Goal: Task Accomplishment & Management: Complete application form

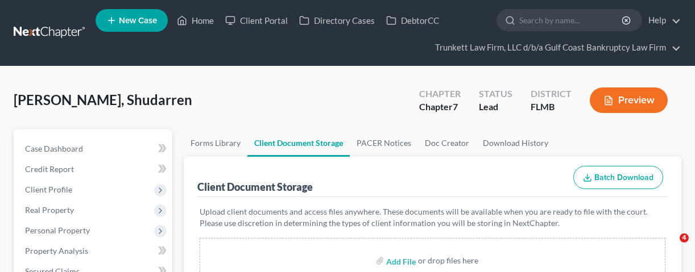
select select "4"
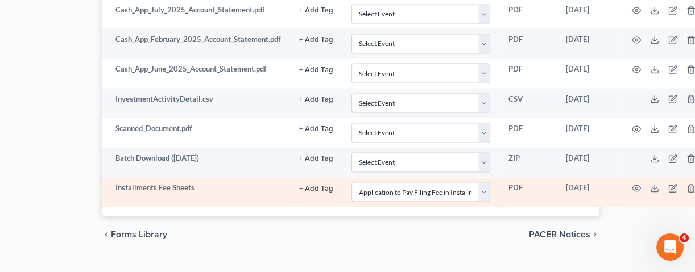
scroll to position [1957, 82]
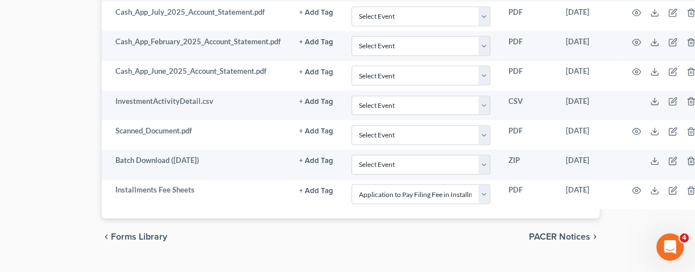
select select "4"
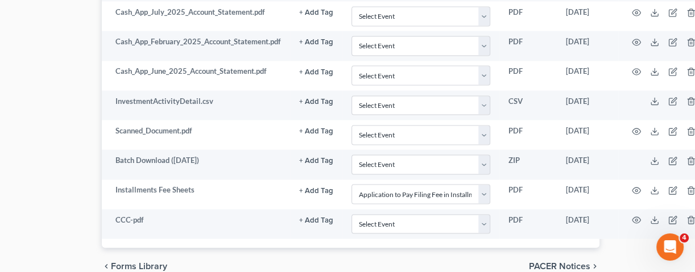
scroll to position [1959, 82]
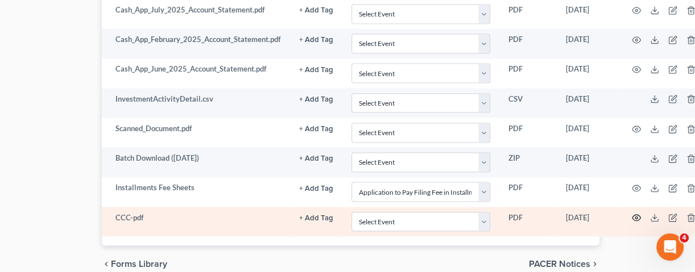
click at [635, 214] on icon "button" at bounding box center [636, 218] width 9 height 9
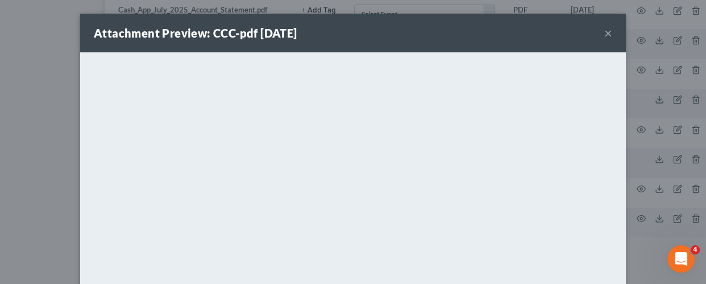
click at [604, 34] on button "×" at bounding box center [608, 33] width 8 height 14
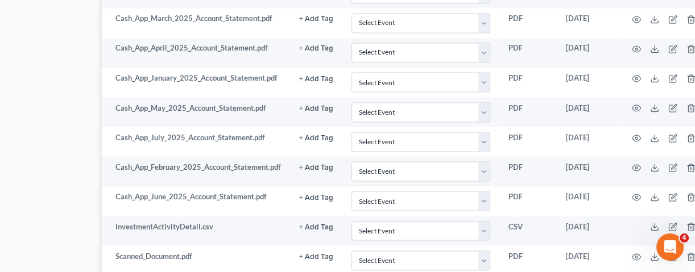
scroll to position [1986, 82]
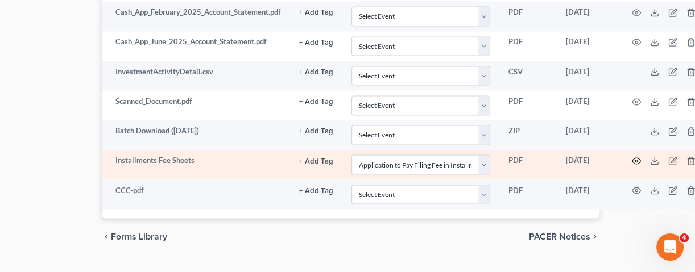
click at [635, 157] on icon "button" at bounding box center [636, 161] width 9 height 9
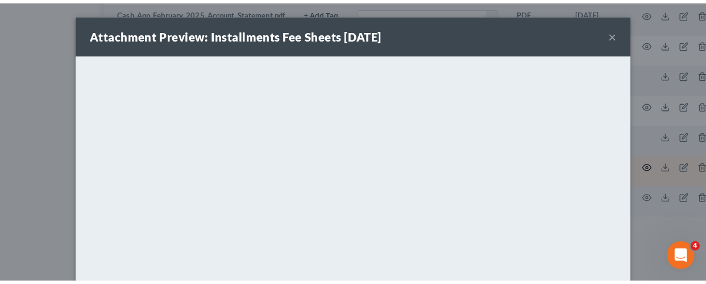
scroll to position [1975, 82]
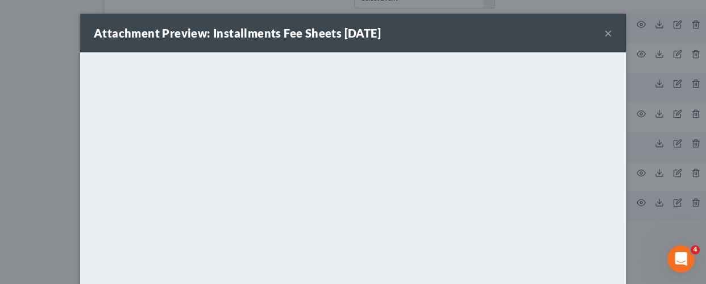
click at [604, 34] on button "×" at bounding box center [608, 33] width 8 height 14
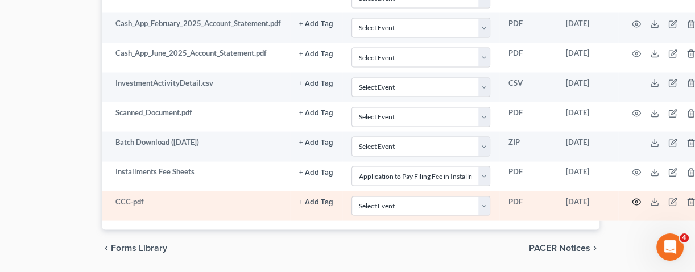
click at [637, 198] on icon "button" at bounding box center [636, 202] width 9 height 9
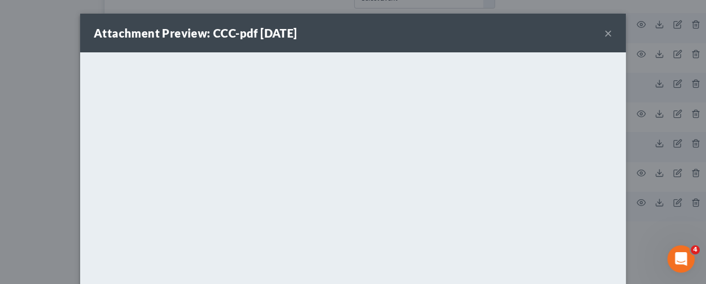
click at [604, 34] on button "×" at bounding box center [608, 33] width 8 height 14
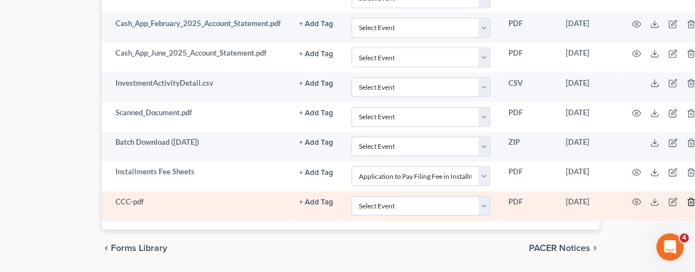
click at [690, 202] on line "button" at bounding box center [690, 203] width 0 height 2
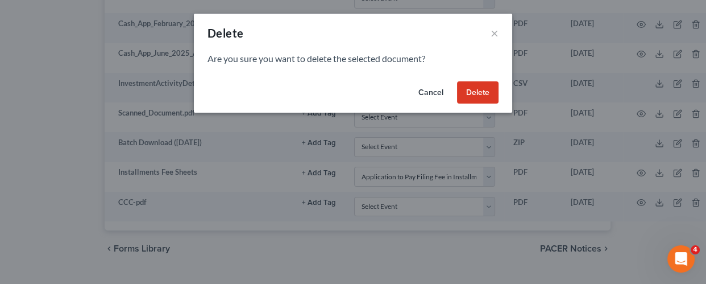
click at [470, 96] on button "Delete" at bounding box center [478, 92] width 42 height 23
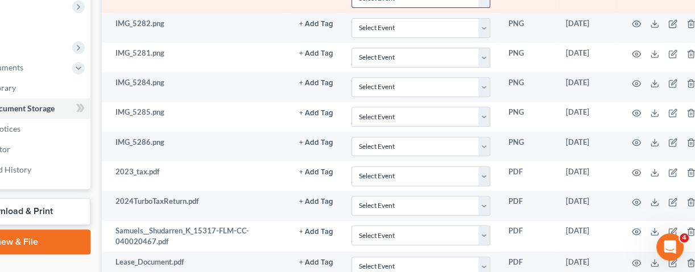
scroll to position [126, 82]
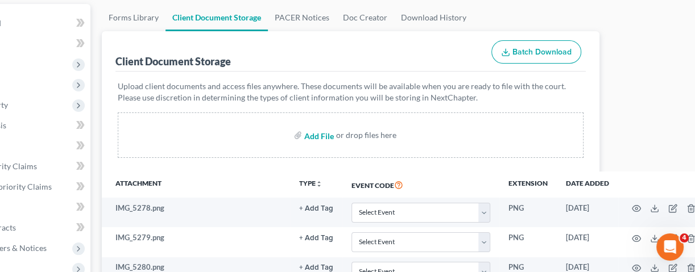
click at [328, 134] on input "file" at bounding box center [317, 135] width 27 height 20
type input "C:\fakepath\CCC.pdf"
select select "4"
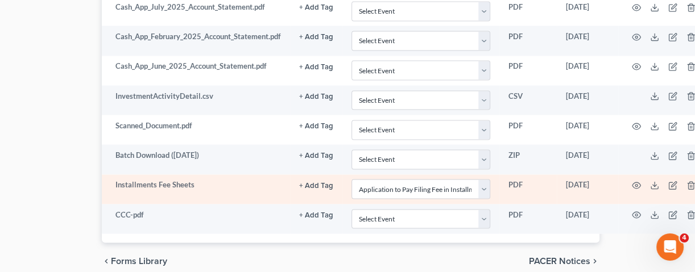
scroll to position [1986, 82]
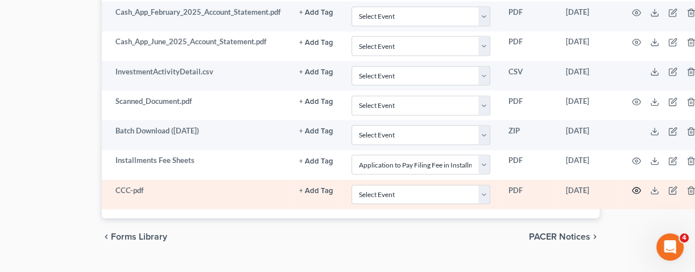
click at [637, 187] on icon "button" at bounding box center [636, 191] width 9 height 9
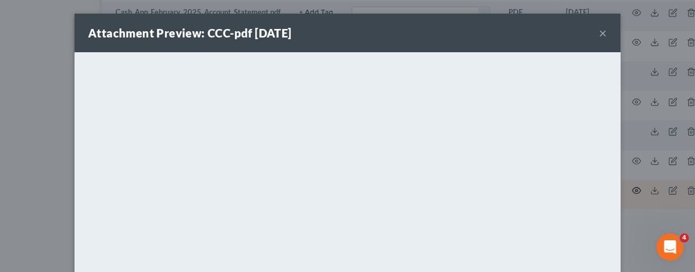
scroll to position [1975, 82]
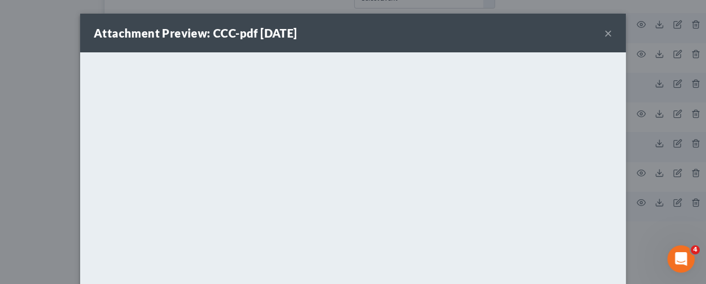
click at [604, 31] on button "×" at bounding box center [608, 33] width 8 height 14
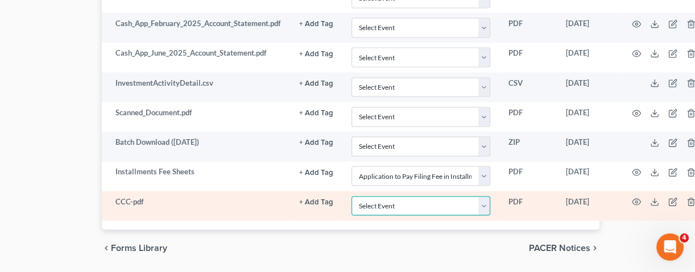
click at [484, 197] on select "Select Event 20 Largest Unsecured Creditors Amended Chapter 13 Plan Amended Cre…" at bounding box center [420, 207] width 139 height 20
select select "9"
click at [351, 197] on select "Select Event 20 Largest Unsecured Creditors Amended Chapter 13 Plan Amended Cre…" at bounding box center [420, 207] width 139 height 20
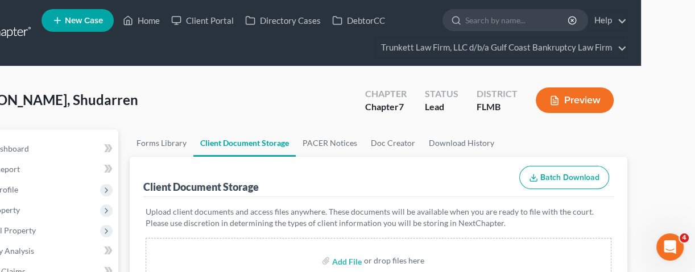
scroll to position [0, 1]
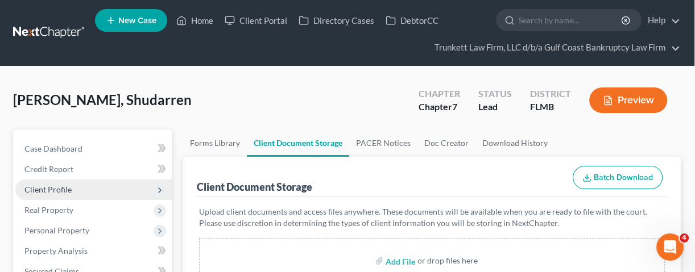
click at [73, 190] on span "Client Profile" at bounding box center [93, 190] width 156 height 20
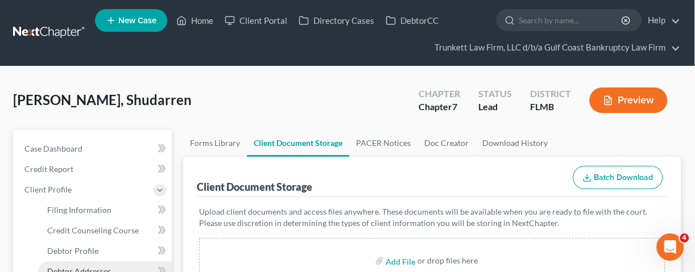
click at [94, 263] on link "Debtor Addresses" at bounding box center [105, 272] width 134 height 20
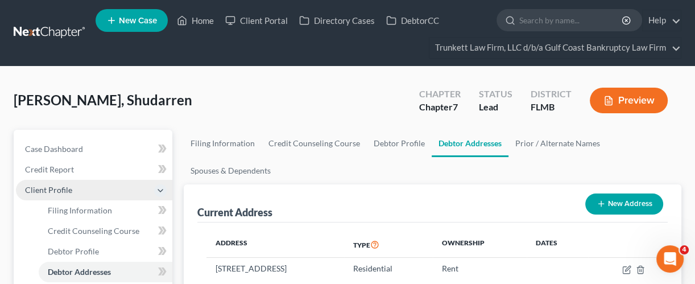
click at [71, 187] on span "Client Profile" at bounding box center [48, 190] width 47 height 10
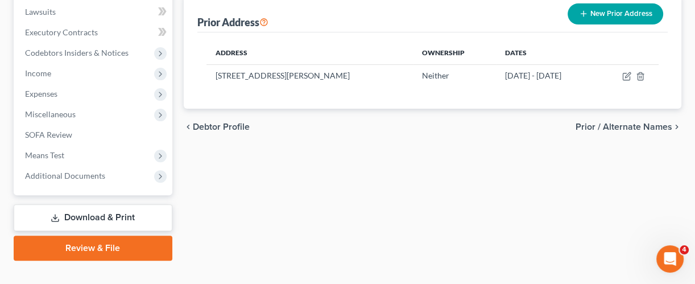
scroll to position [339, 0]
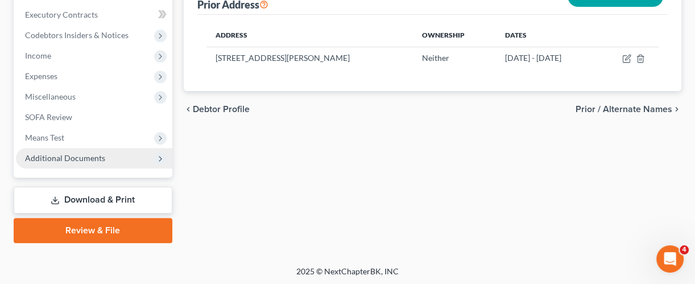
click at [73, 159] on span "Additional Documents" at bounding box center [65, 158] width 80 height 10
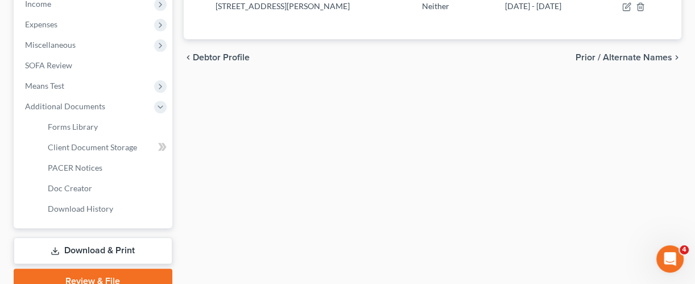
scroll to position [415, 0]
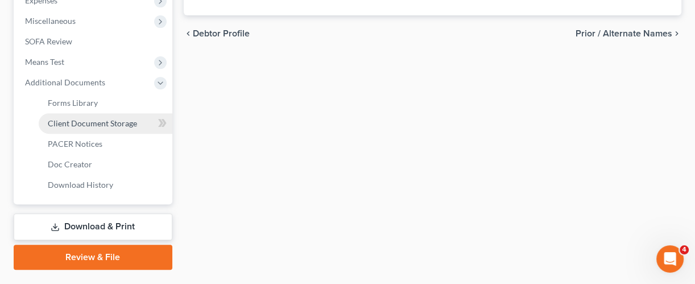
click at [109, 116] on link "Client Document Storage" at bounding box center [106, 123] width 134 height 20
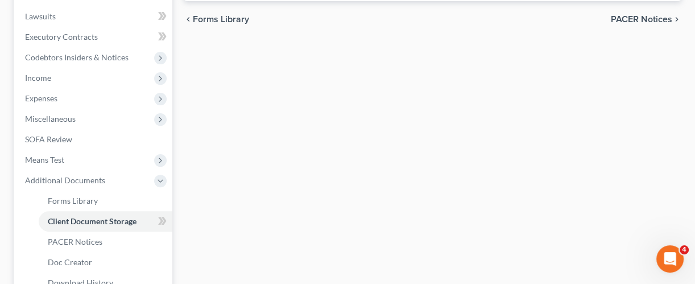
scroll to position [90, 0]
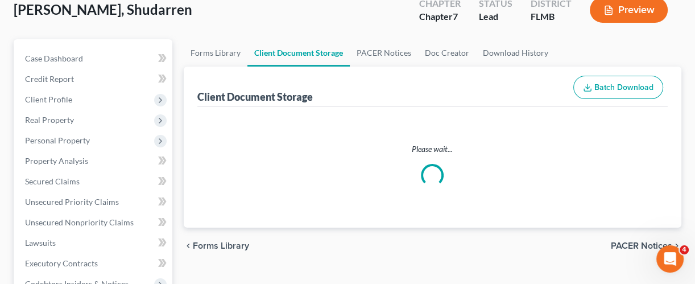
select select "4"
select select "9"
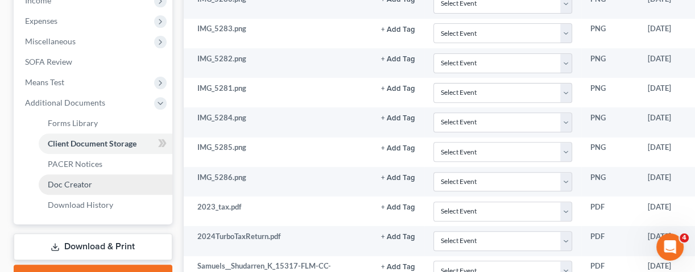
scroll to position [470, 0]
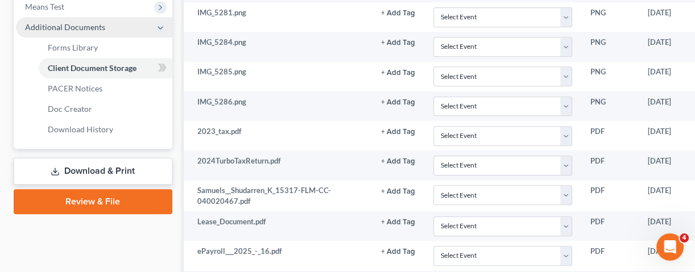
click at [59, 26] on span "Additional Documents" at bounding box center [65, 27] width 80 height 10
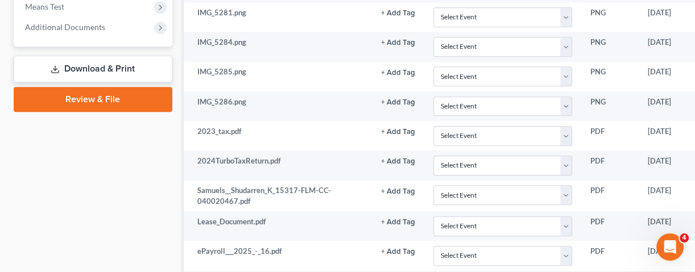
click at [74, 69] on link "Download & Print" at bounding box center [93, 69] width 159 height 27
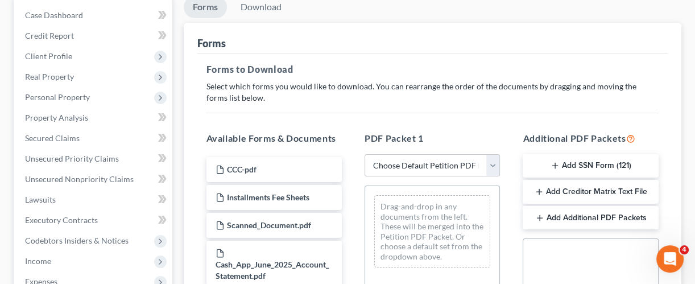
scroll to position [151, 0]
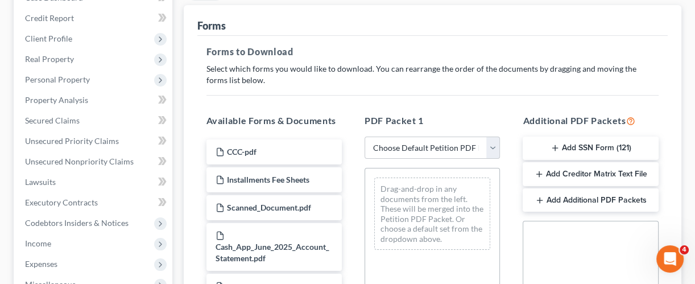
click at [579, 148] on button "Add SSN Form (121)" at bounding box center [590, 148] width 135 height 24
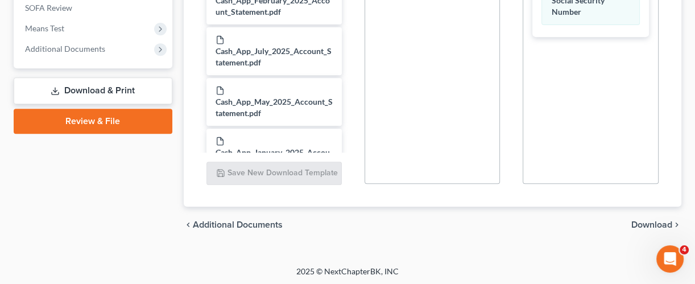
scroll to position [449, 0]
click at [643, 223] on span "Download" at bounding box center [651, 223] width 41 height 9
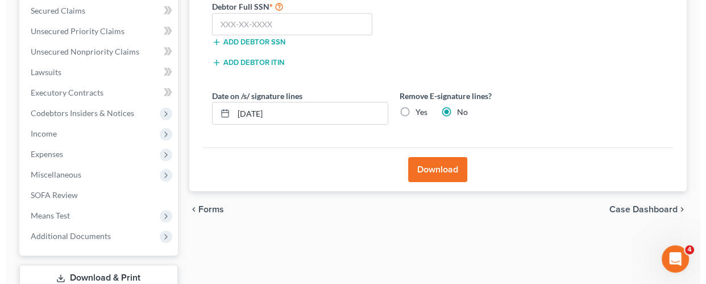
scroll to position [188, 0]
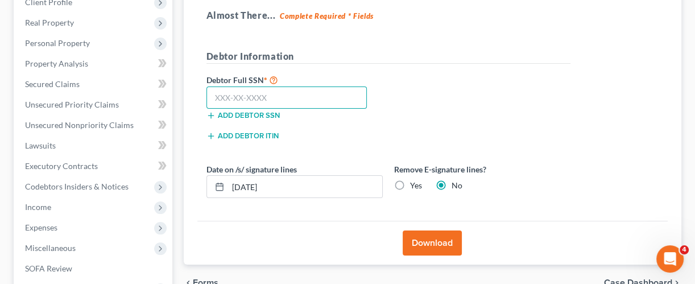
click at [276, 98] on input "text" at bounding box center [286, 97] width 161 height 23
type input "589-27-9365"
click at [437, 239] on button "Download" at bounding box center [432, 242] width 59 height 25
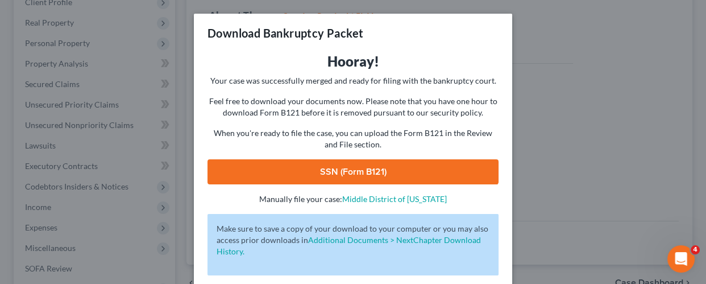
click at [363, 171] on link "SSN (Form B121)" at bounding box center [353, 171] width 291 height 25
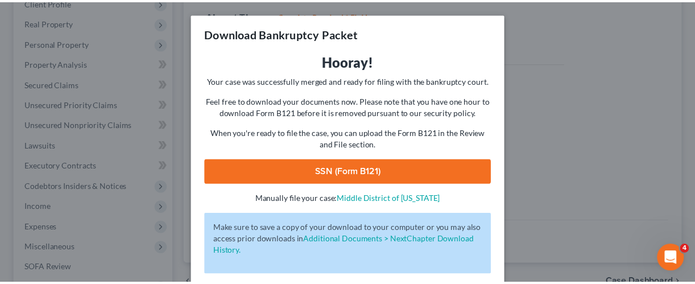
scroll to position [52, 0]
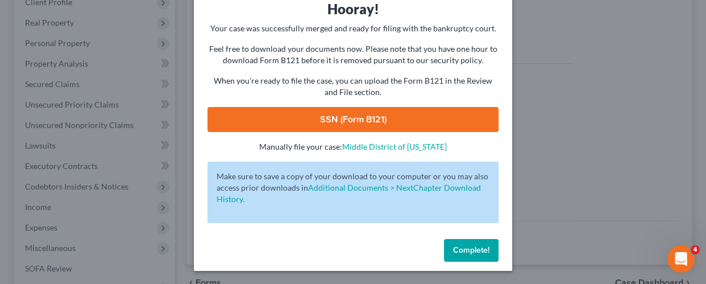
click at [469, 253] on span "Complete!" at bounding box center [471, 250] width 36 height 10
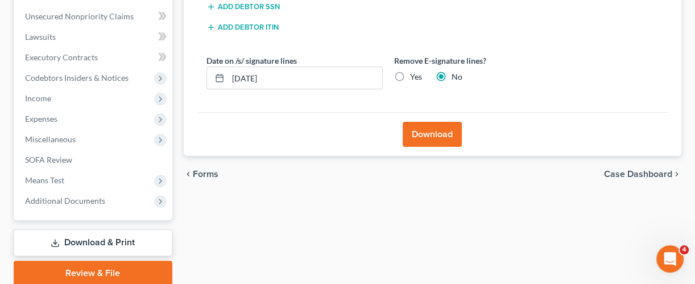
scroll to position [339, 0]
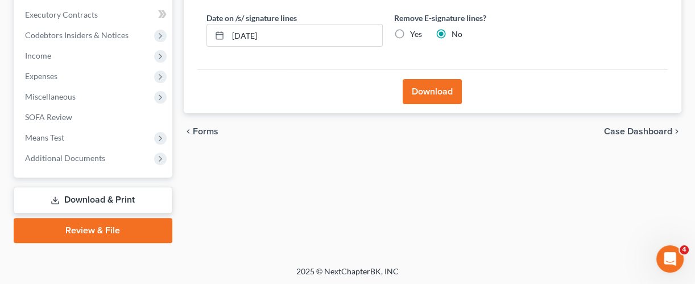
click at [87, 225] on link "Review & File" at bounding box center [93, 230] width 159 height 25
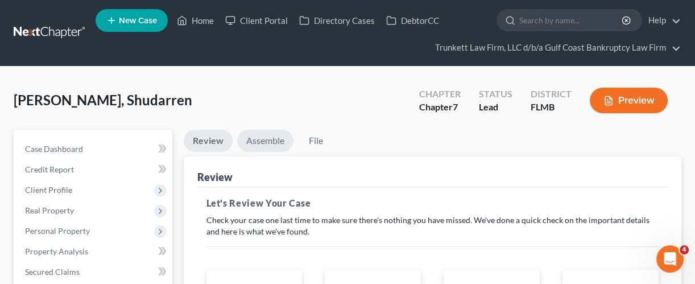
click at [268, 138] on link "Assemble" at bounding box center [265, 141] width 56 height 22
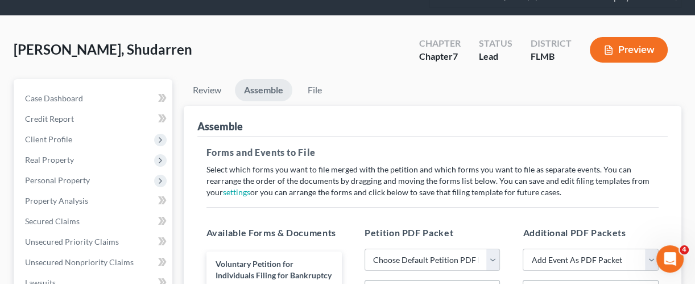
scroll to position [151, 0]
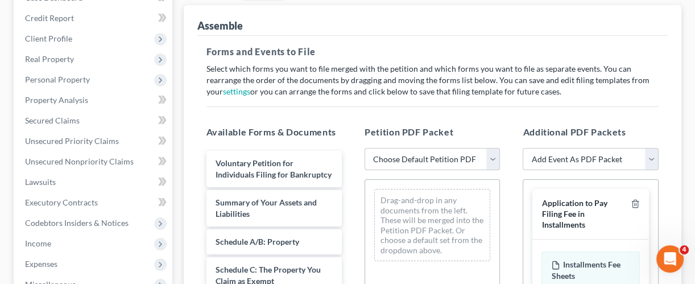
click at [490, 156] on select "Choose Default Petition PDF Packet Complete Bankruptcy Petition (all forms and …" at bounding box center [431, 159] width 135 height 23
select select "0"
click at [364, 148] on select "Choose Default Petition PDF Packet Complete Bankruptcy Petition (all forms and …" at bounding box center [431, 159] width 135 height 23
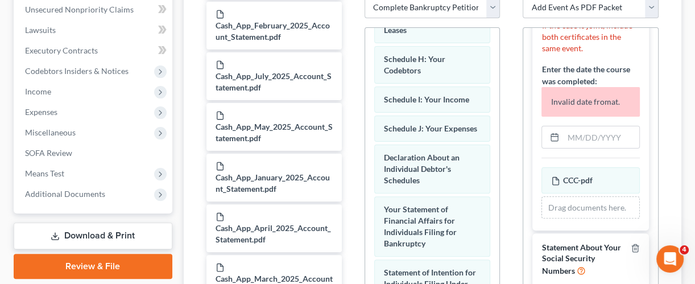
scroll to position [285, 0]
click at [579, 126] on input "text" at bounding box center [601, 137] width 76 height 22
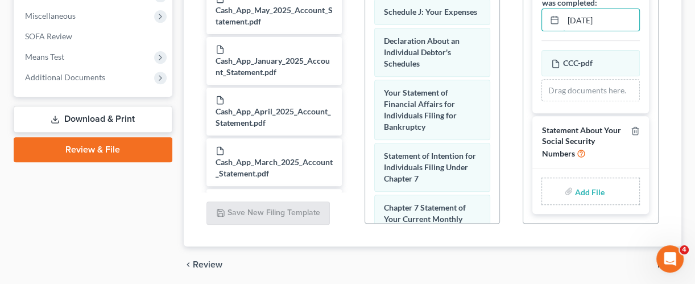
scroll to position [455, 0]
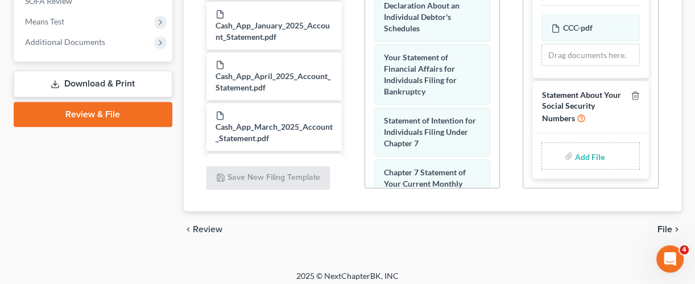
type input "[DATE]"
click at [575, 158] on input "file" at bounding box center [588, 156] width 27 height 20
type input "C:\fakepath\STATEMENT OF SOCIAL SECURITY.pdf"
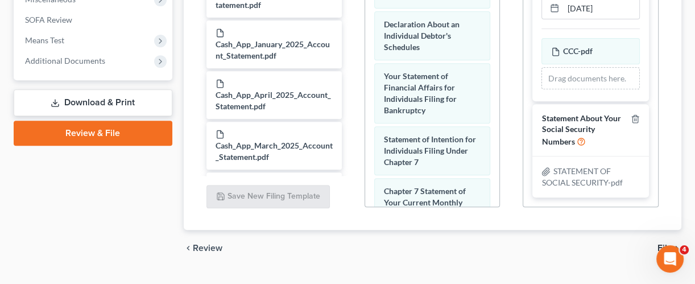
scroll to position [460, 0]
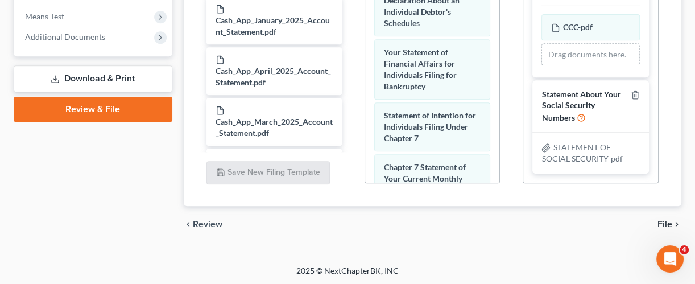
click at [665, 222] on span "File" at bounding box center [664, 223] width 15 height 9
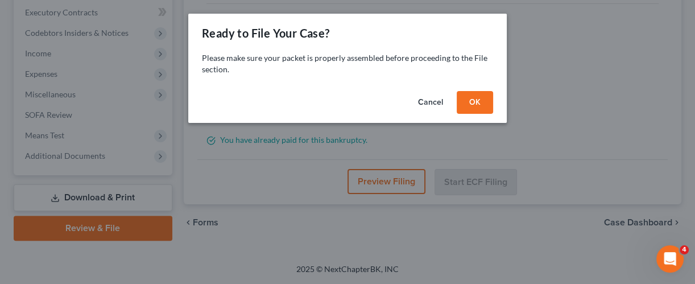
scroll to position [339, 0]
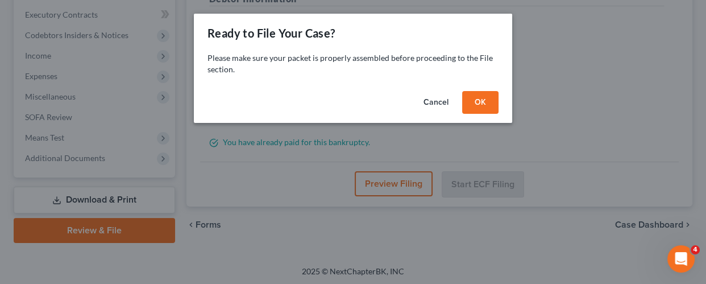
click at [477, 100] on button "OK" at bounding box center [480, 102] width 36 height 23
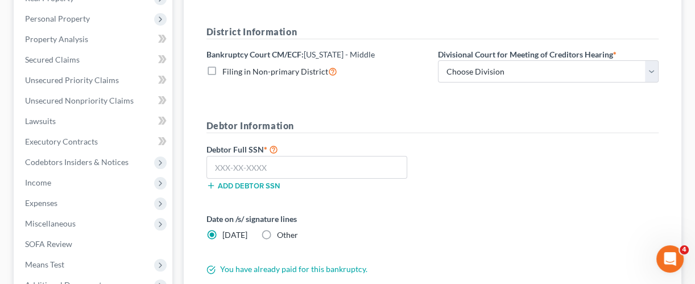
scroll to position [111, 0]
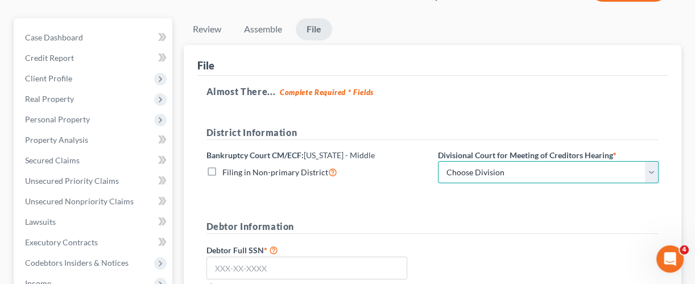
click at [488, 171] on select "Choose Division [GEOGRAPHIC_DATA][PERSON_NAME] [GEOGRAPHIC_DATA] [GEOGRAPHIC_DA…" at bounding box center [548, 172] width 221 height 23
select select "0"
click at [438, 161] on select "Choose Division [GEOGRAPHIC_DATA][PERSON_NAME] [GEOGRAPHIC_DATA] [GEOGRAPHIC_DA…" at bounding box center [548, 172] width 221 height 23
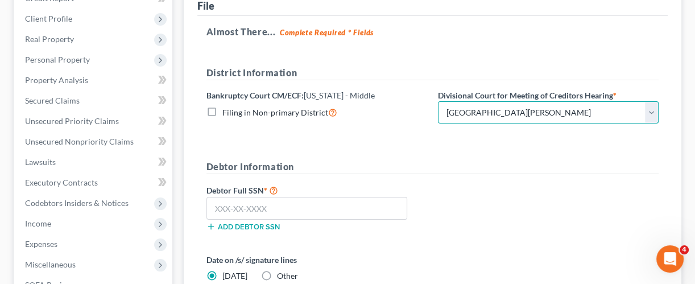
scroll to position [188, 0]
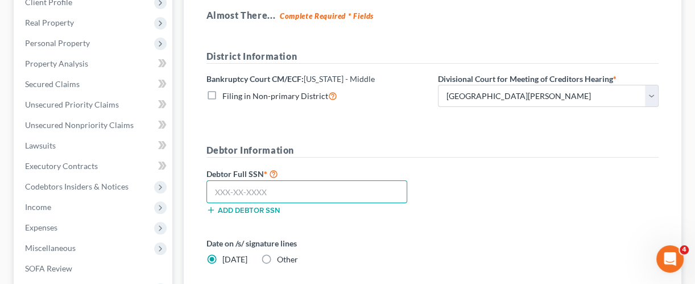
click at [283, 194] on input "text" at bounding box center [306, 191] width 201 height 23
type input "589-27-9365"
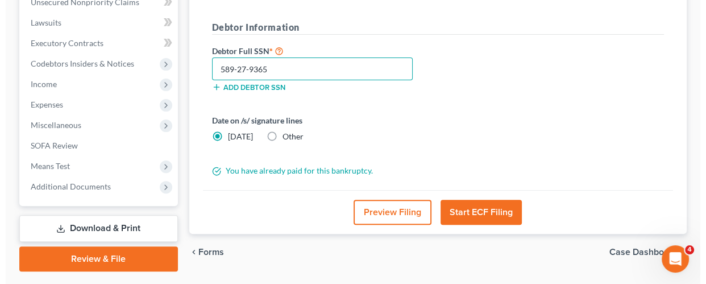
scroll to position [339, 0]
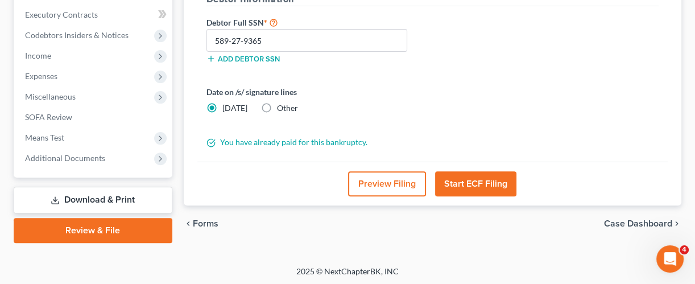
click at [394, 176] on button "Preview Filing" at bounding box center [387, 183] width 78 height 25
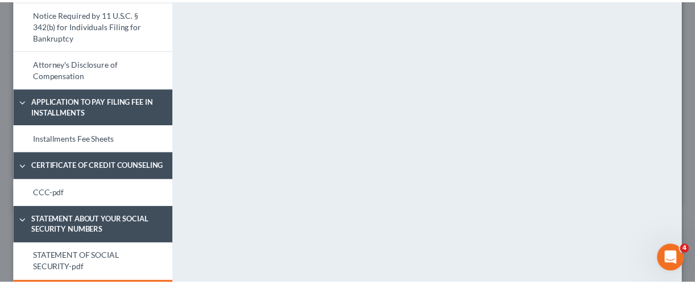
scroll to position [672, 0]
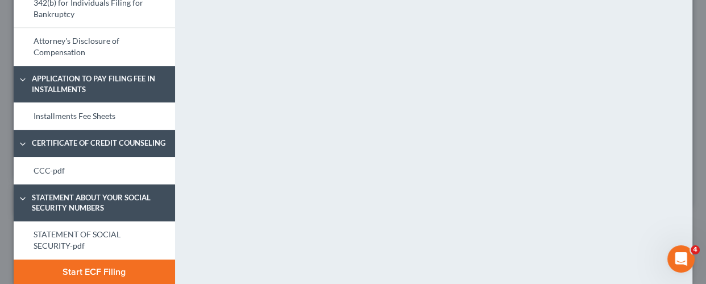
click at [114, 259] on button "Start ECF Filing" at bounding box center [94, 271] width 161 height 25
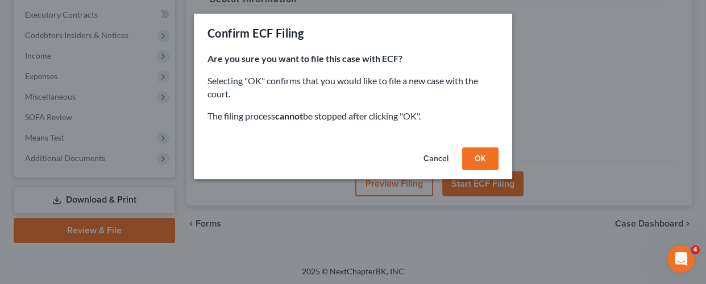
click at [479, 151] on button "OK" at bounding box center [480, 158] width 36 height 23
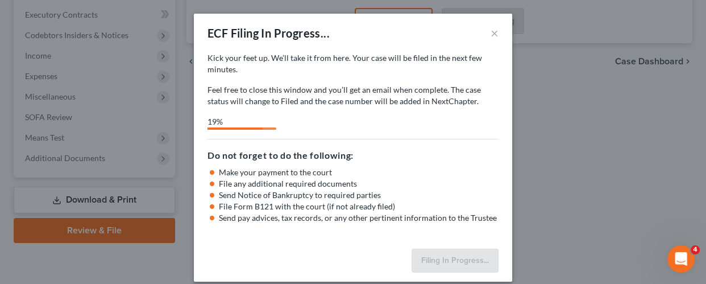
select select "0"
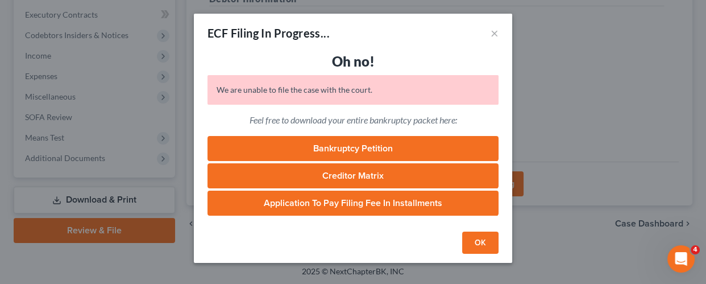
click at [478, 247] on button "OK" at bounding box center [480, 242] width 36 height 23
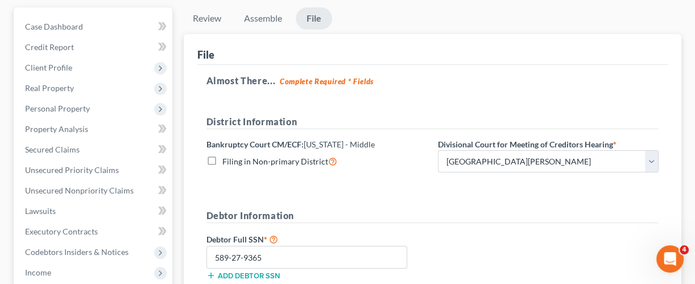
scroll to position [0, 0]
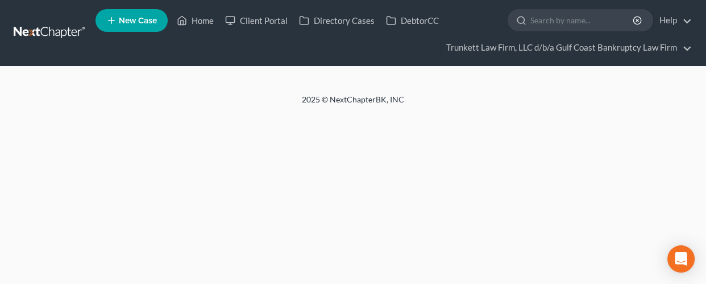
select select "0"
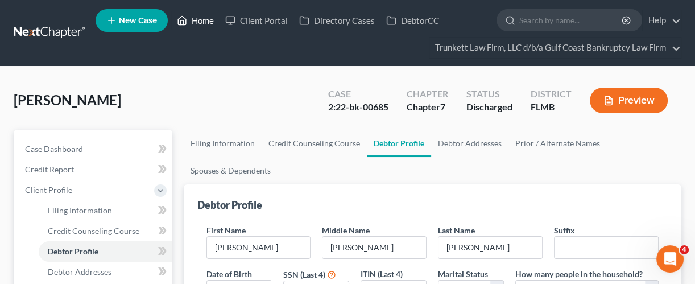
click at [200, 19] on link "Home" at bounding box center [195, 20] width 48 height 20
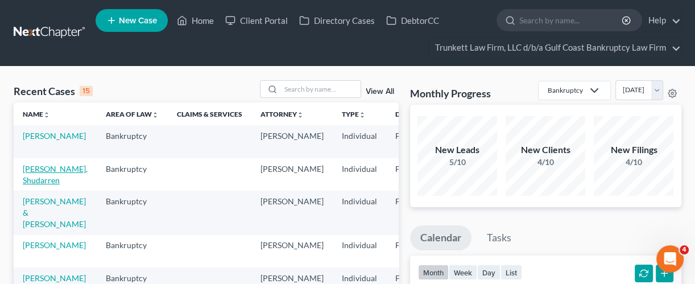
click at [33, 164] on link "[PERSON_NAME], Shudarren" at bounding box center [55, 174] width 65 height 21
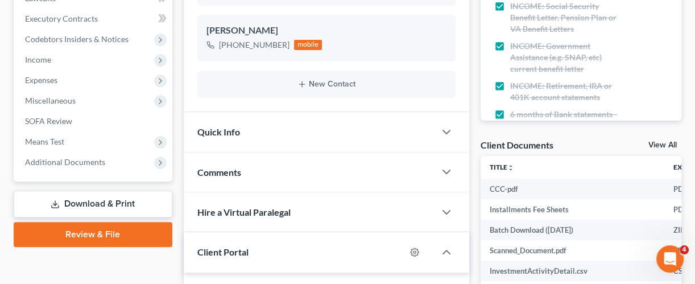
scroll to position [379, 0]
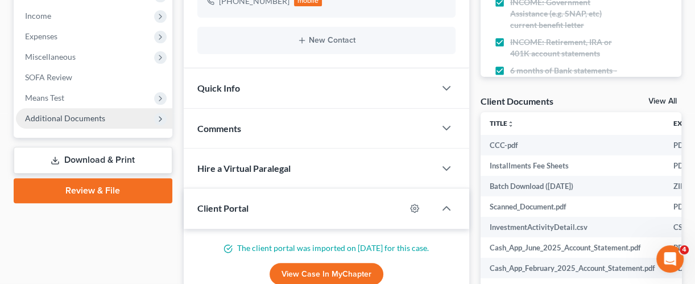
click at [83, 118] on span "Additional Documents" at bounding box center [65, 118] width 80 height 10
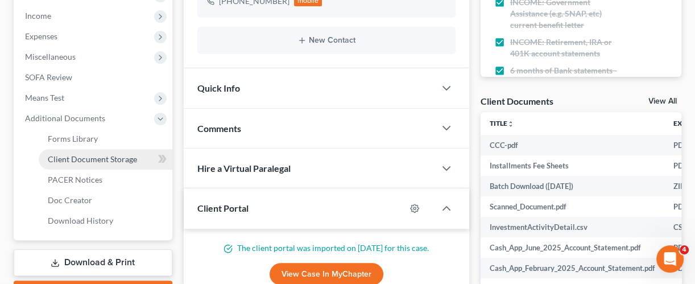
click at [95, 159] on span "Client Document Storage" at bounding box center [92, 159] width 89 height 10
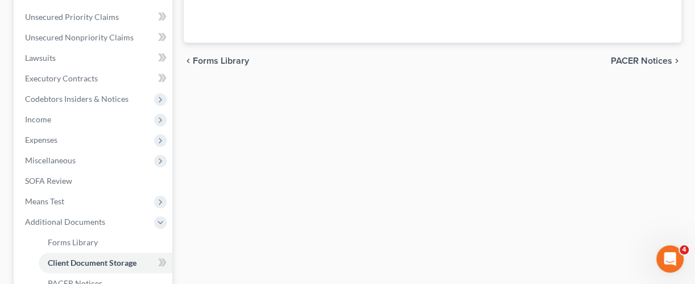
scroll to position [74, 0]
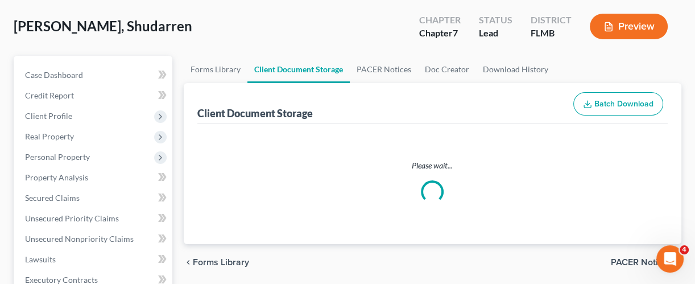
select select "4"
select select "9"
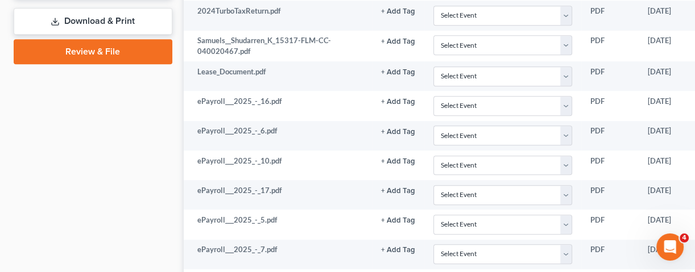
scroll to position [531, 0]
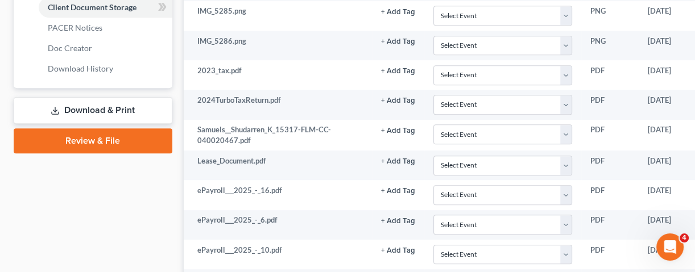
click at [89, 138] on link "Review & File" at bounding box center [93, 141] width 159 height 25
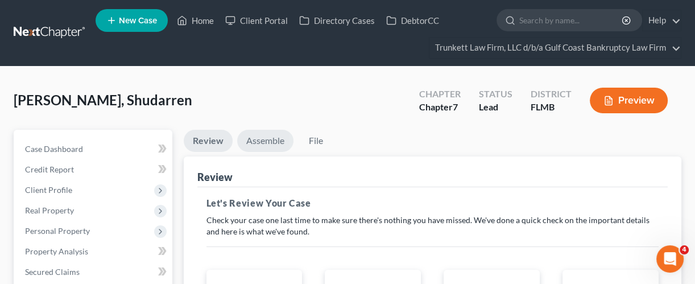
click at [267, 143] on link "Assemble" at bounding box center [265, 141] width 56 height 22
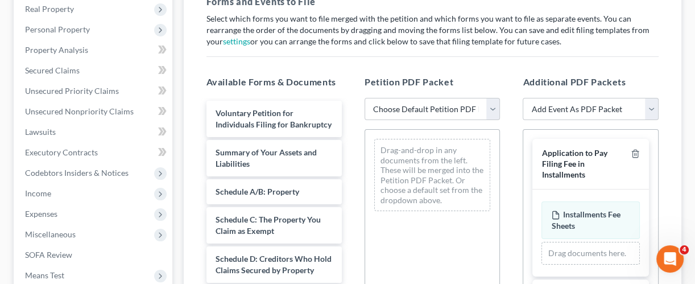
scroll to position [227, 0]
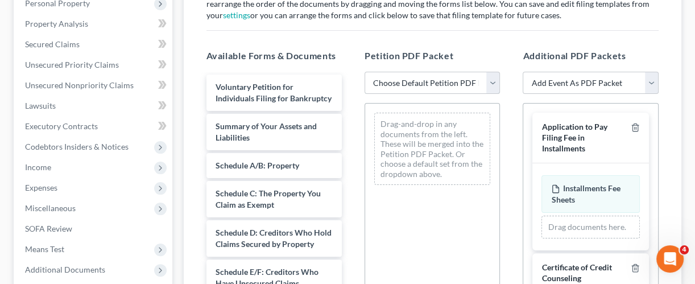
click at [490, 82] on select "Choose Default Petition PDF Packet Complete Bankruptcy Petition (all forms and …" at bounding box center [431, 83] width 135 height 23
select select "0"
click at [364, 72] on select "Choose Default Petition PDF Packet Complete Bankruptcy Petition (all forms and …" at bounding box center [431, 83] width 135 height 23
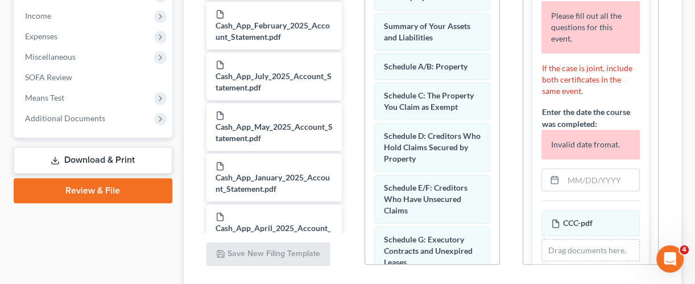
scroll to position [151, 0]
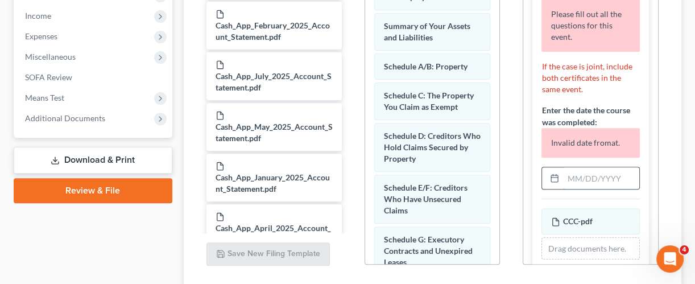
click at [581, 184] on input "text" at bounding box center [601, 178] width 76 height 22
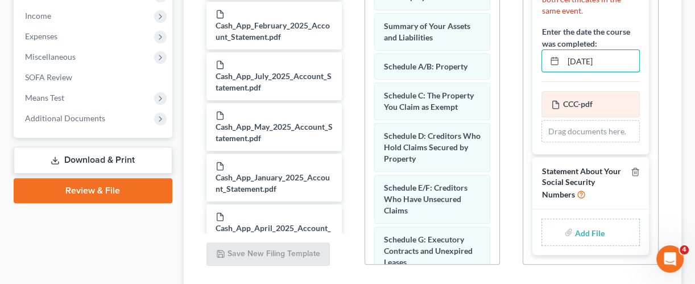
scroll to position [166, 0]
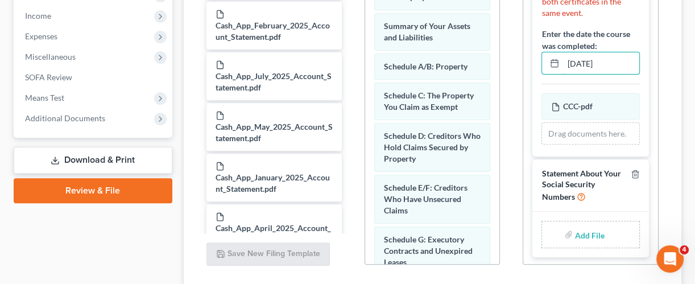
type input "[DATE]"
click at [576, 245] on input "file" at bounding box center [588, 234] width 27 height 20
type input "C:\fakepath\STATEMENT OF SOCIAL SECURITY.pdf"
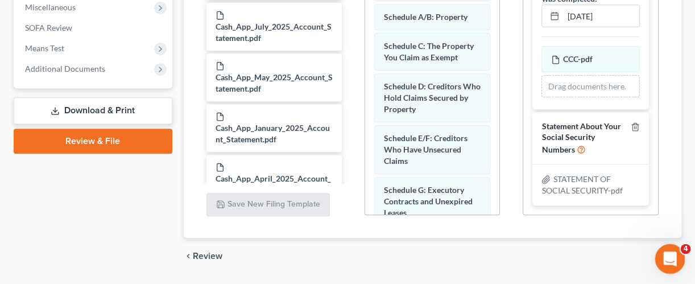
scroll to position [460, 0]
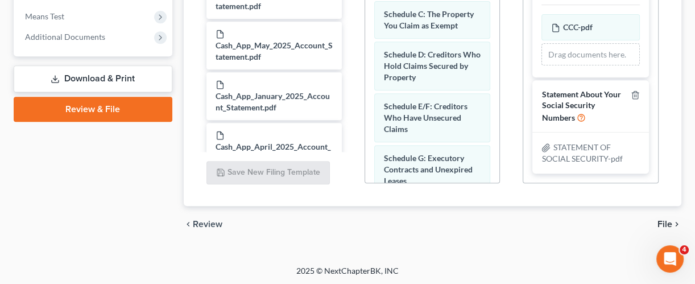
click at [667, 219] on span "File" at bounding box center [664, 223] width 15 height 9
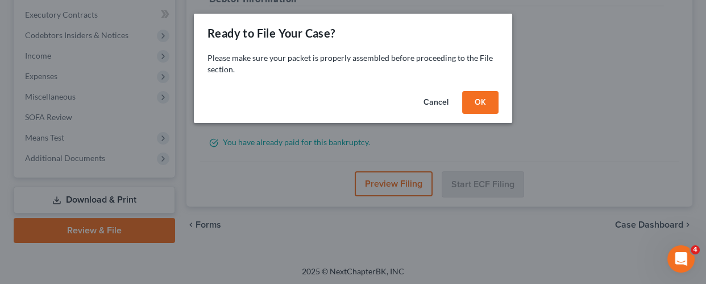
click at [483, 94] on button "OK" at bounding box center [480, 102] width 36 height 23
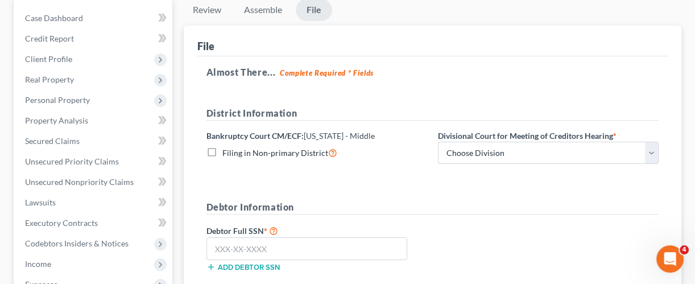
scroll to position [111, 0]
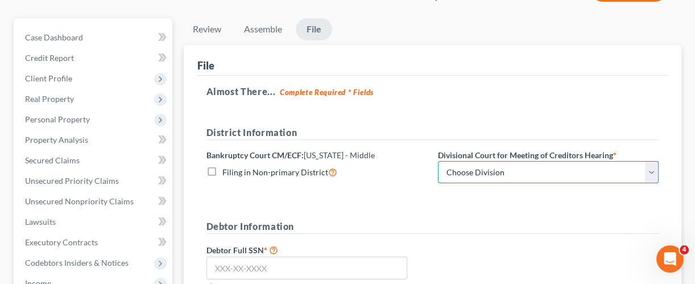
click at [479, 169] on select "Choose Division [GEOGRAPHIC_DATA][PERSON_NAME] [GEOGRAPHIC_DATA] [GEOGRAPHIC_DA…" at bounding box center [548, 172] width 221 height 23
select select "0"
click at [438, 161] on select "Choose Division [GEOGRAPHIC_DATA][PERSON_NAME] [GEOGRAPHIC_DATA] [GEOGRAPHIC_DA…" at bounding box center [548, 172] width 221 height 23
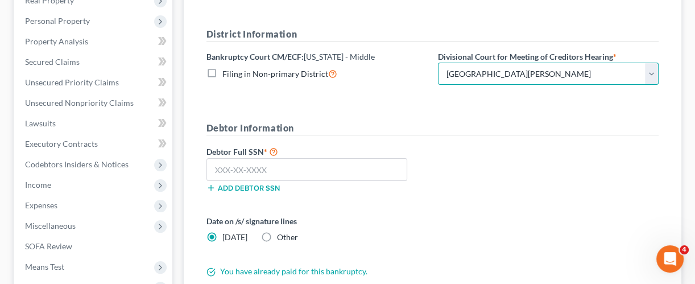
scroll to position [263, 0]
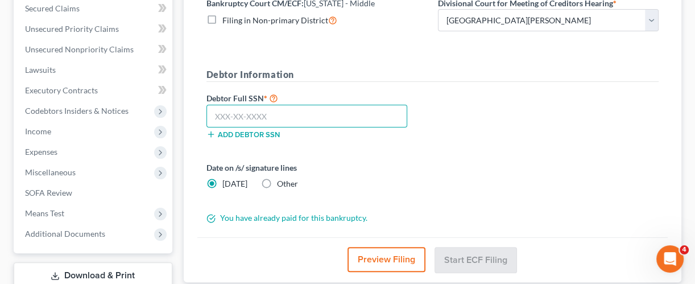
click at [274, 115] on input "text" at bounding box center [306, 116] width 201 height 23
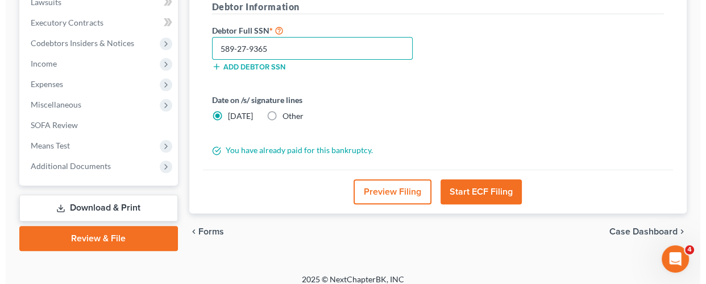
scroll to position [339, 0]
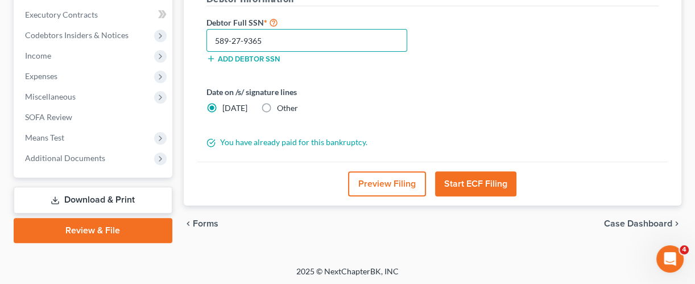
type input "589-27-9365"
click at [381, 180] on button "Preview Filing" at bounding box center [387, 183] width 78 height 25
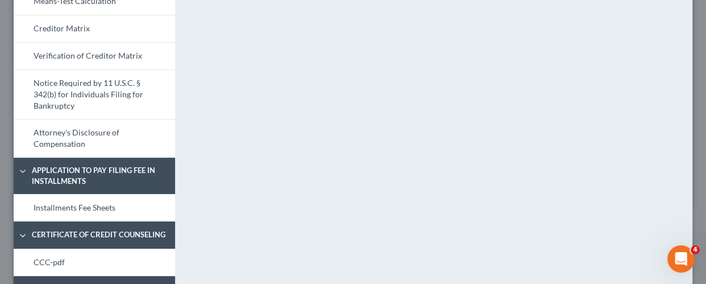
scroll to position [672, 0]
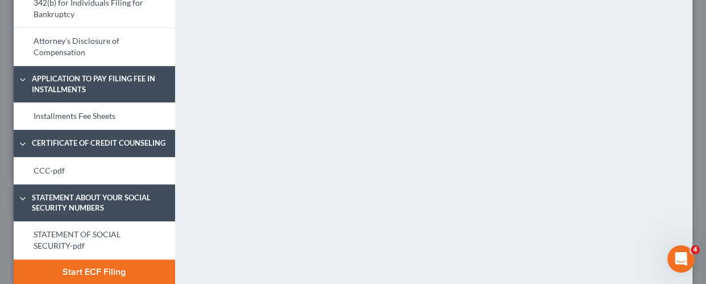
click at [113, 259] on button "Start ECF Filing" at bounding box center [94, 271] width 161 height 25
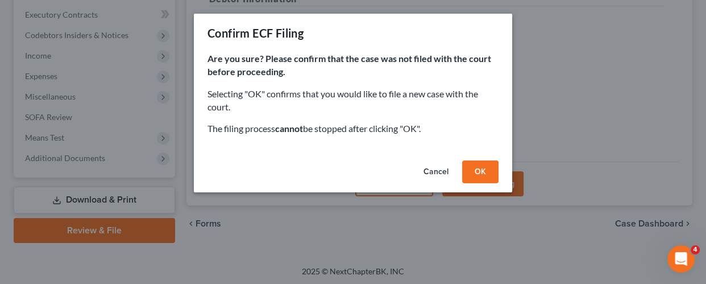
click at [475, 171] on button "OK" at bounding box center [480, 171] width 36 height 23
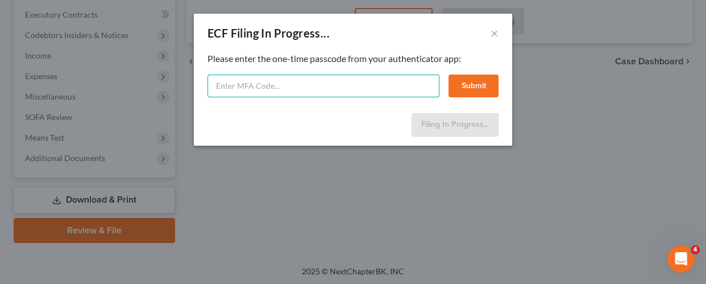
click at [337, 89] on input "text" at bounding box center [324, 85] width 232 height 23
type input "628991"
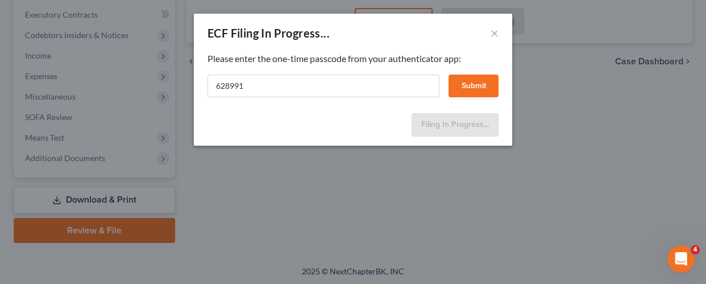
click at [484, 90] on button "Submit" at bounding box center [474, 85] width 50 height 23
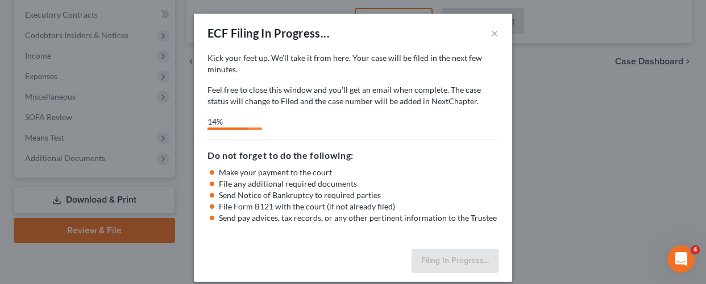
select select "0"
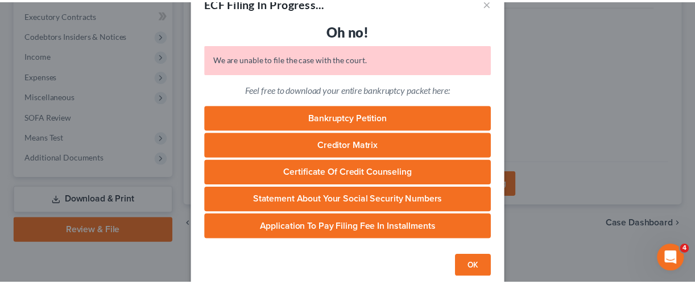
scroll to position [47, 0]
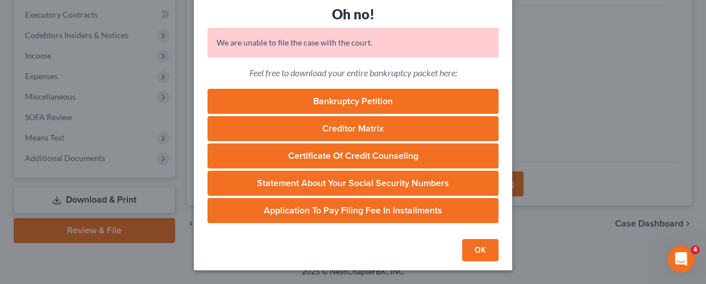
click at [476, 250] on button "OK" at bounding box center [480, 250] width 36 height 23
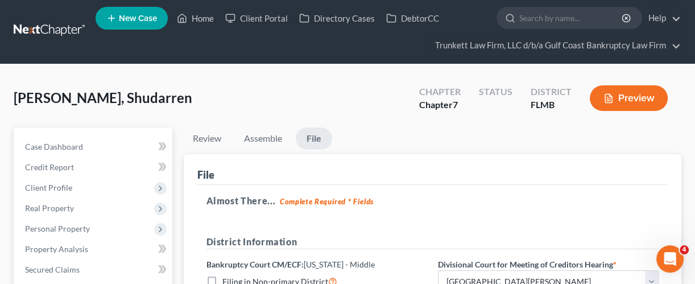
scroll to position [0, 0]
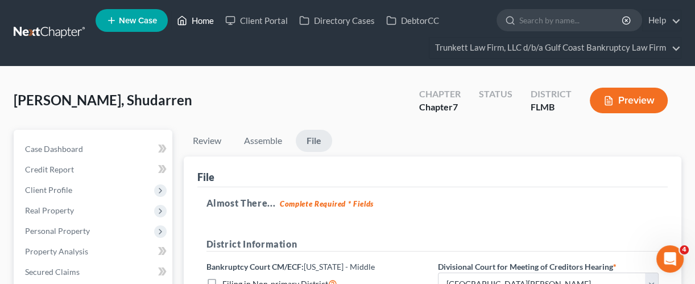
click at [209, 19] on link "Home" at bounding box center [195, 20] width 48 height 20
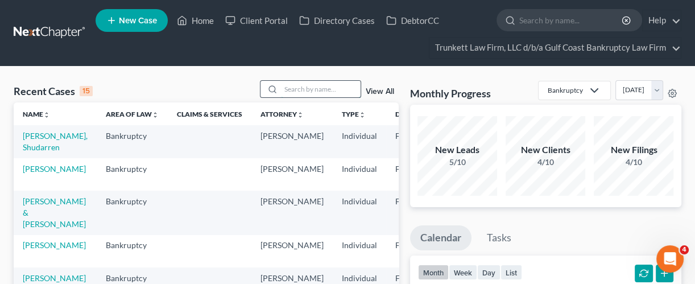
click at [288, 88] on input "search" at bounding box center [321, 89] width 80 height 16
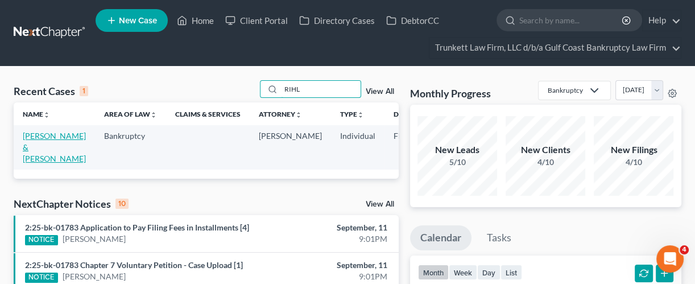
type input "RIHL"
click at [35, 145] on link "[PERSON_NAME] & [PERSON_NAME]" at bounding box center [54, 147] width 63 height 32
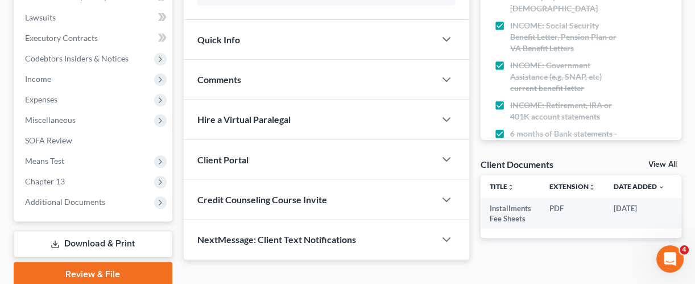
scroll to position [359, 0]
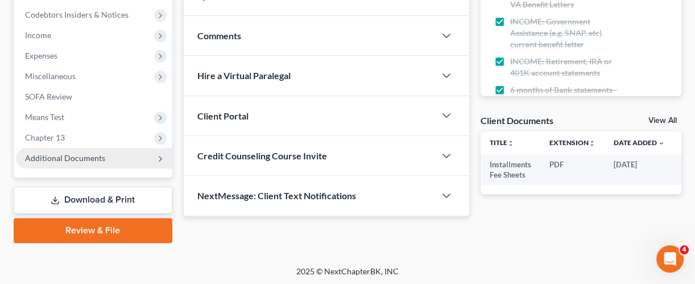
click at [59, 159] on span "Additional Documents" at bounding box center [65, 158] width 80 height 10
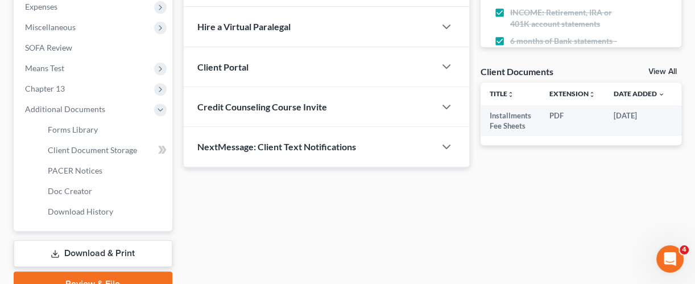
scroll to position [436, 0]
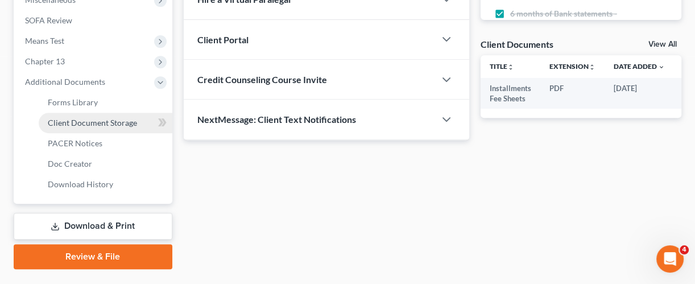
click at [125, 119] on span "Client Document Storage" at bounding box center [92, 123] width 89 height 10
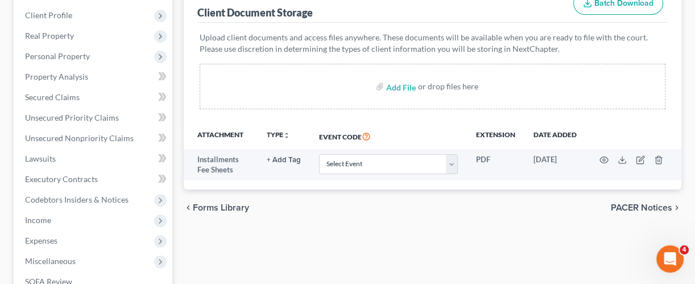
scroll to position [151, 0]
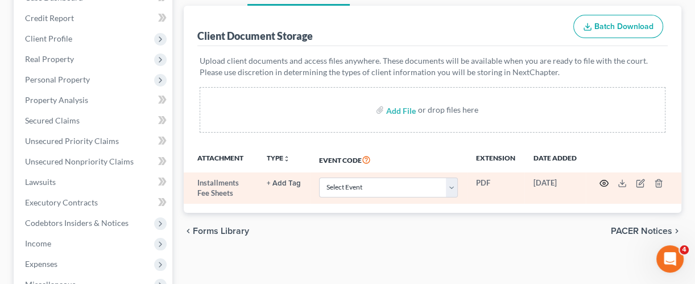
click at [603, 182] on circle "button" at bounding box center [604, 183] width 2 height 2
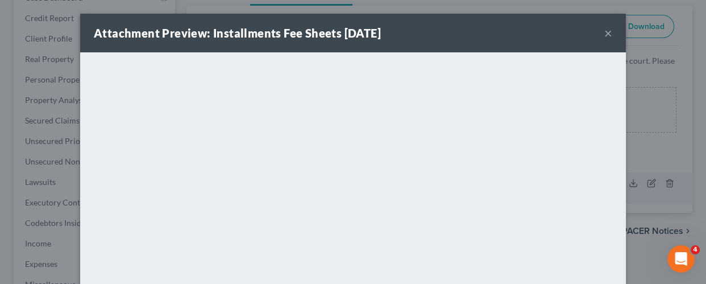
click at [604, 32] on button "×" at bounding box center [608, 33] width 8 height 14
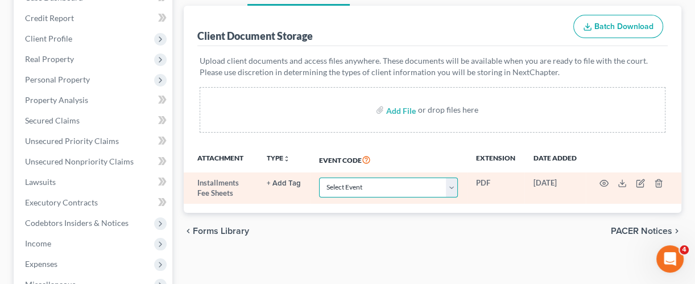
click at [451, 185] on select "Select Event 20 Largest Unsecured Creditors Amended Chapter 13 Plan Amended Cre…" at bounding box center [388, 187] width 139 height 20
select select "4"
click at [319, 177] on select "Select Event 20 Largest Unsecured Creditors Amended Chapter 13 Plan Amended Cre…" at bounding box center [388, 187] width 139 height 20
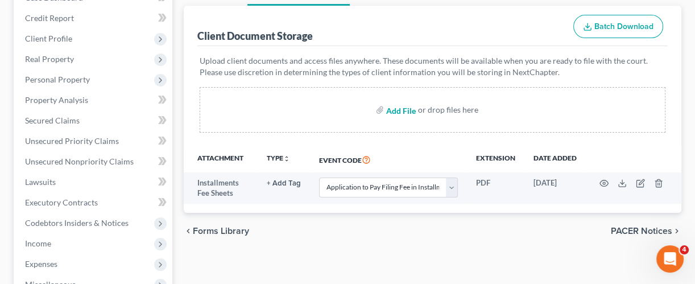
click at [405, 110] on input "file" at bounding box center [399, 110] width 27 height 20
type input "C:\fakepath\CCC.pdf"
select select "4"
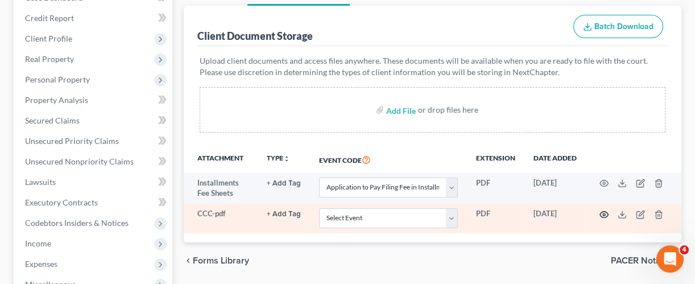
click at [600, 213] on icon "button" at bounding box center [603, 214] width 9 height 9
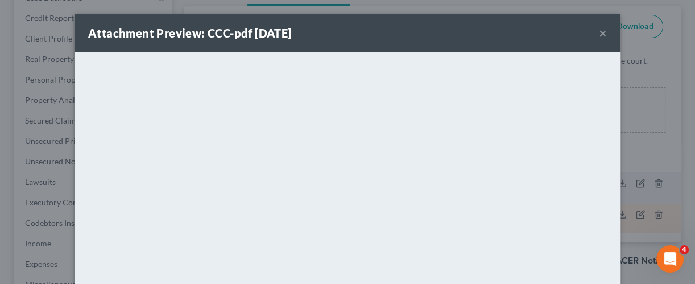
click at [600, 213] on div "Attachment Preview: CCC-pdf [DATE] × <object ng-attr-data='[URL][DOMAIN_NAME]' …" at bounding box center [347, 142] width 695 height 284
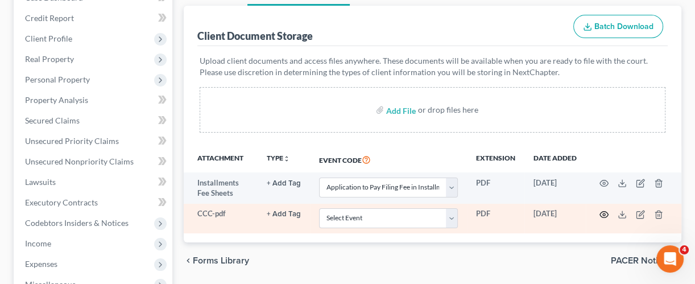
click at [600, 213] on icon "button" at bounding box center [604, 215] width 9 height 6
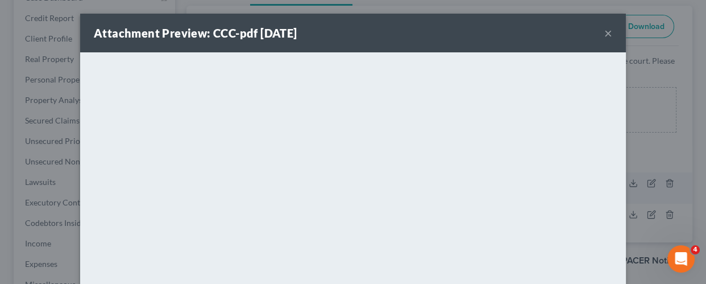
click at [605, 34] on button "×" at bounding box center [608, 33] width 8 height 14
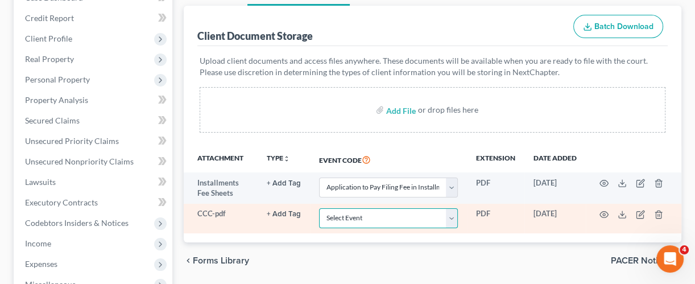
click at [363, 217] on select "Select Event 20 Largest Unsecured Creditors Amended Chapter 13 Plan Amended Cre…" at bounding box center [388, 218] width 139 height 20
select select "9"
click at [319, 208] on select "Select Event 20 Largest Unsecured Creditors Amended Chapter 13 Plan Amended Cre…" at bounding box center [388, 218] width 139 height 20
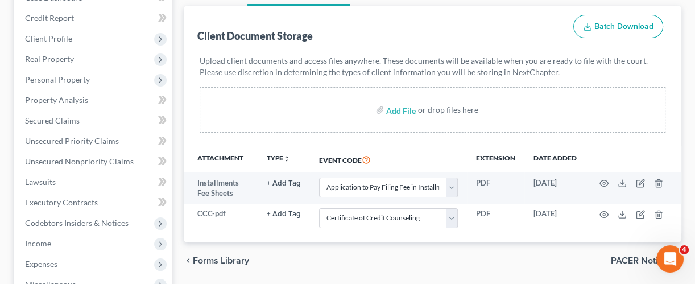
click at [371, 247] on div "chevron_left Forms Library PACER Notices chevron_right" at bounding box center [433, 260] width 498 height 36
click at [391, 110] on input "file" at bounding box center [399, 110] width 27 height 20
type input "C:\fakepath\PLAN.pdf"
select select "4"
select select "9"
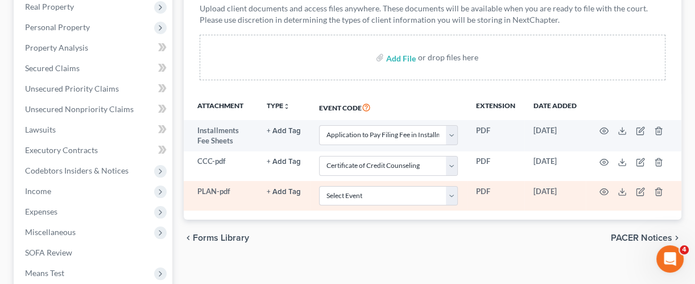
scroll to position [227, 0]
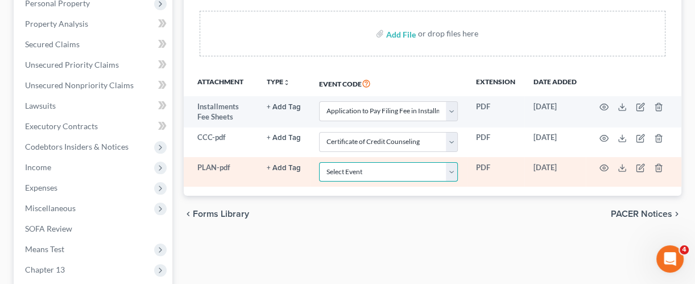
click at [453, 169] on select "Select Event 20 Largest Unsecured Creditors Amended Chapter 13 Plan Amended Cre…" at bounding box center [388, 172] width 139 height 20
select select "12"
click at [319, 162] on select "Select Event 20 Largest Unsecured Creditors Amended Chapter 13 Plan Amended Cre…" at bounding box center [388, 172] width 139 height 20
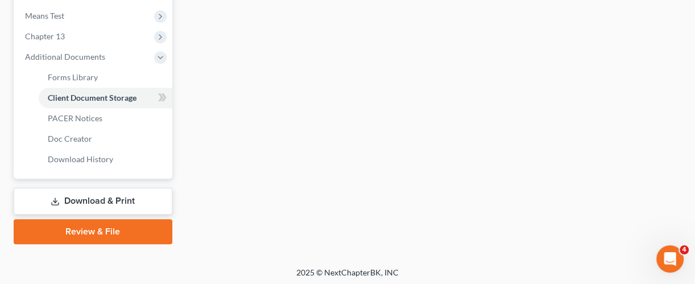
scroll to position [462, 0]
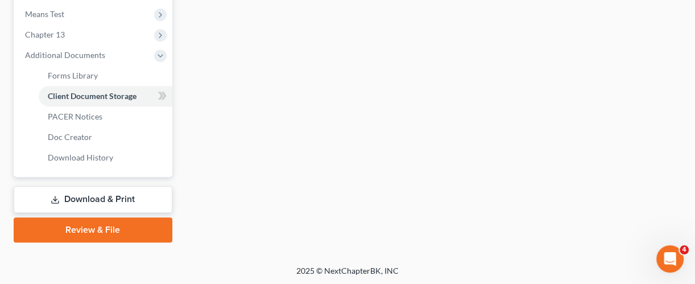
click at [129, 190] on link "Download & Print" at bounding box center [93, 199] width 159 height 27
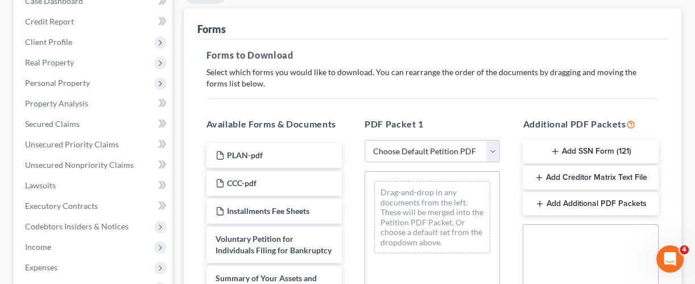
scroll to position [151, 0]
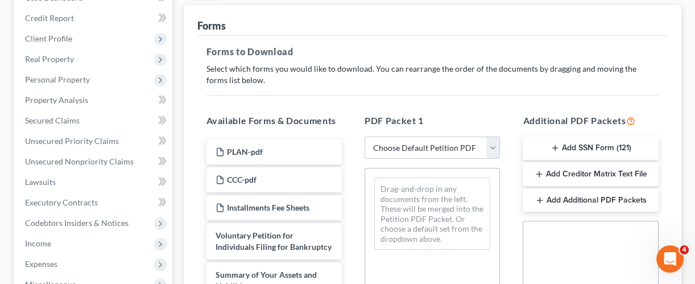
click at [587, 146] on button "Add SSN Form (121)" at bounding box center [590, 148] width 135 height 24
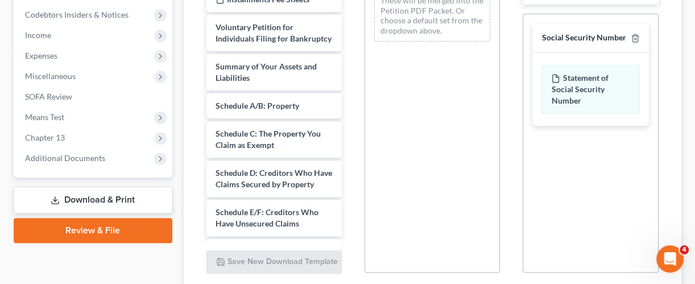
scroll to position [449, 0]
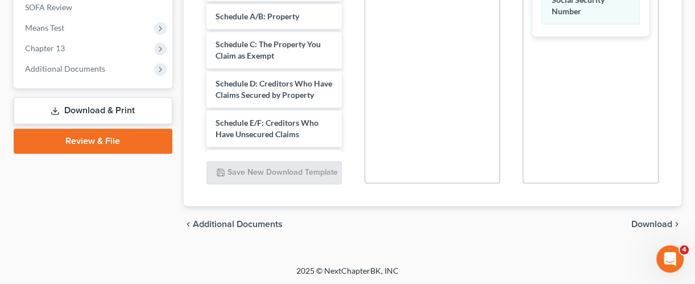
click at [654, 222] on span "Download" at bounding box center [651, 223] width 41 height 9
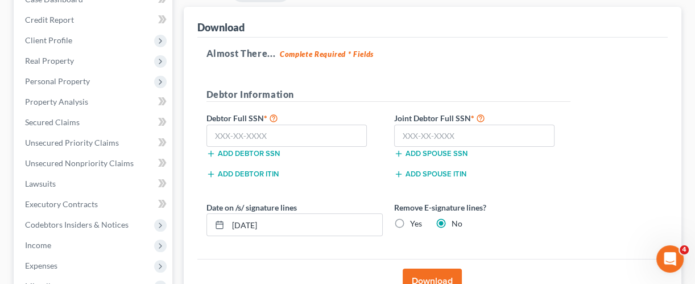
scroll to position [151, 0]
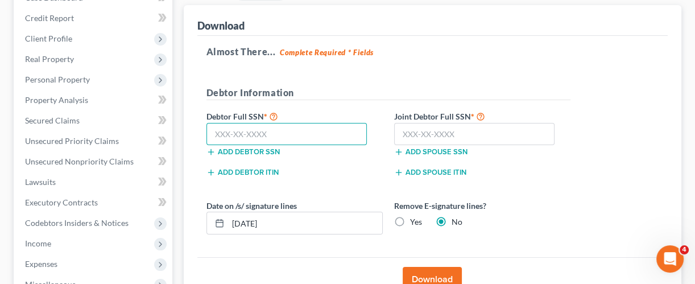
click at [255, 131] on input "text" at bounding box center [286, 134] width 161 height 23
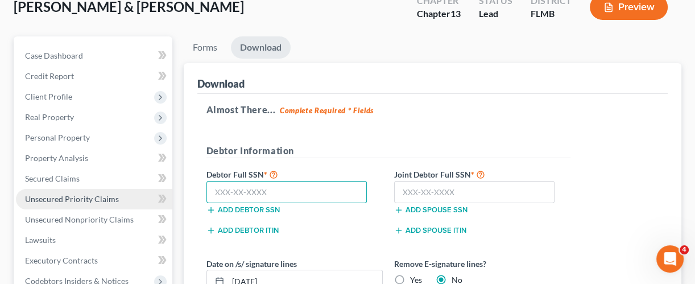
scroll to position [76, 0]
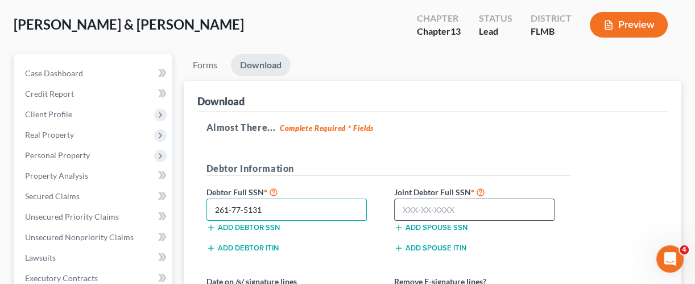
type input "261-77-5131"
click at [446, 209] on input "text" at bounding box center [474, 209] width 161 height 23
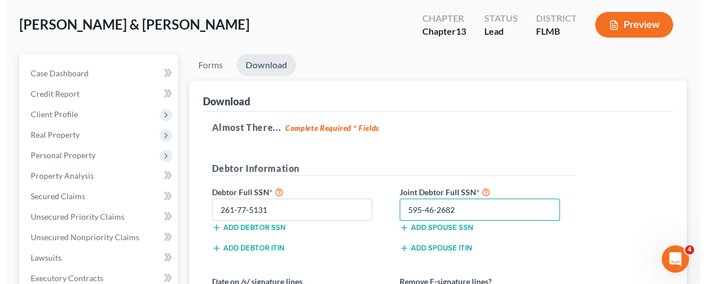
scroll to position [227, 0]
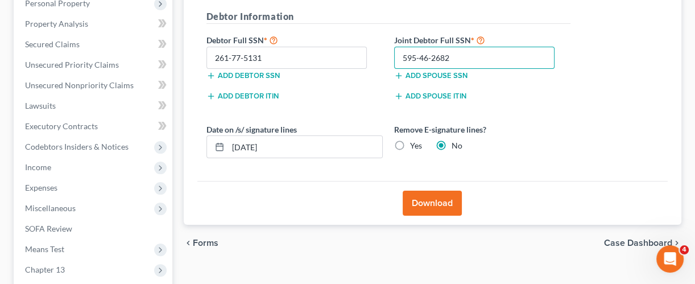
type input "595-46-2682"
click at [440, 199] on button "Download" at bounding box center [432, 202] width 59 height 25
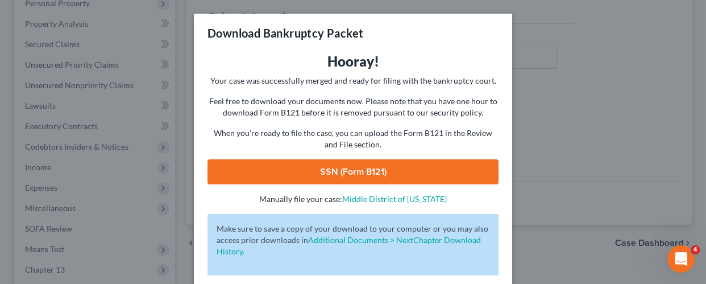
click at [372, 166] on link "SSN (Form B121)" at bounding box center [353, 171] width 291 height 25
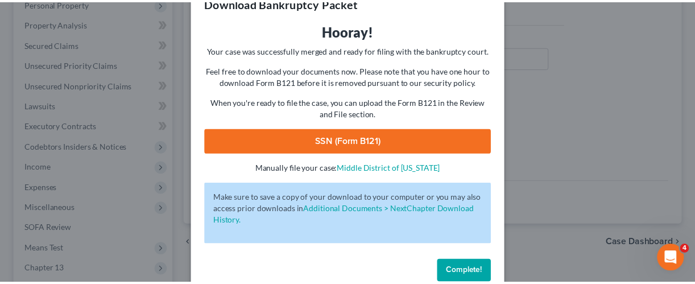
scroll to position [52, 0]
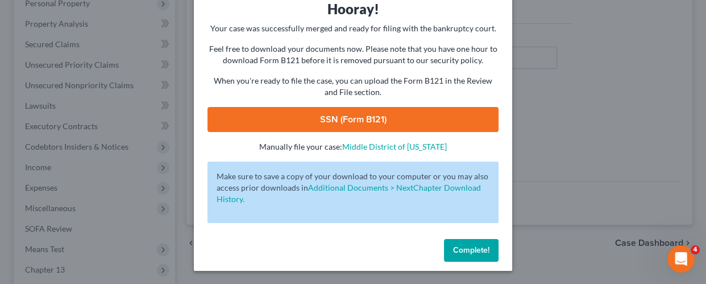
click at [458, 248] on span "Complete!" at bounding box center [471, 250] width 36 height 10
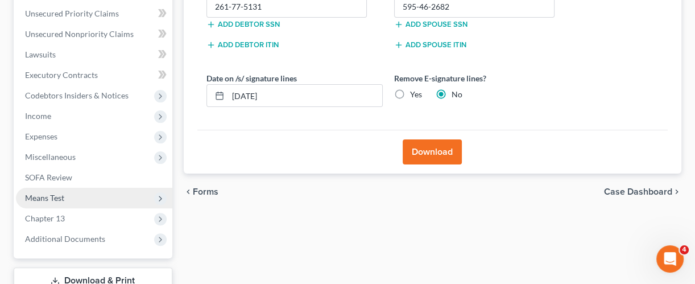
scroll to position [359, 0]
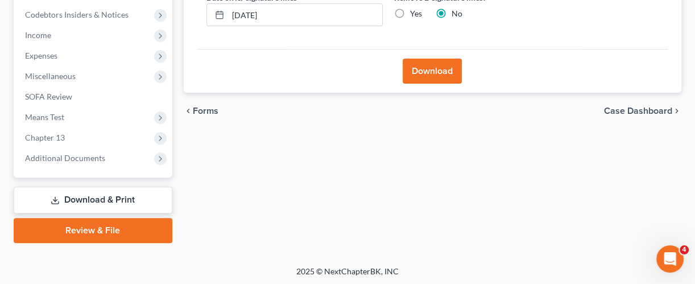
click at [63, 225] on link "Review & File" at bounding box center [93, 230] width 159 height 25
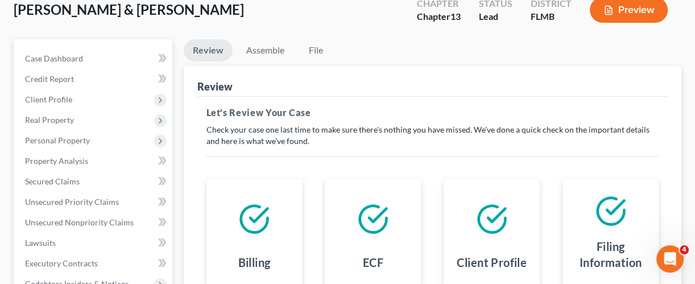
scroll to position [76, 0]
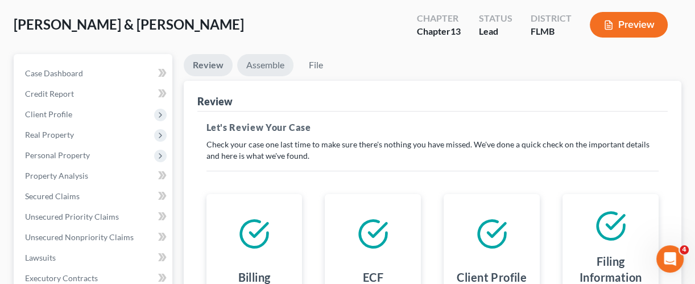
click at [265, 68] on link "Assemble" at bounding box center [265, 65] width 56 height 22
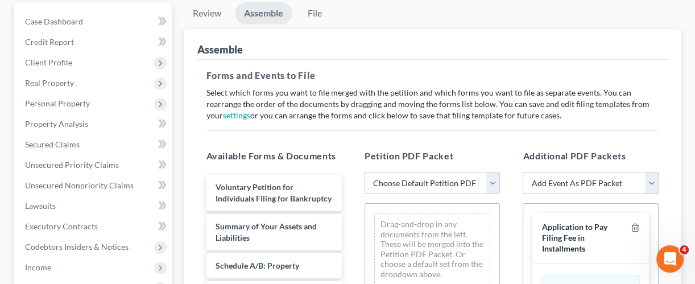
scroll to position [227, 0]
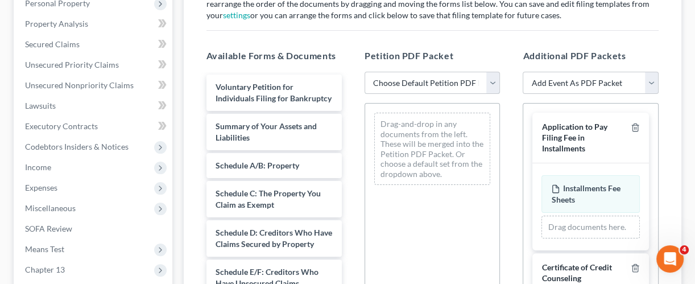
click at [498, 82] on select "Choose Default Petition PDF Packet Complete Bankruptcy Petition (all forms and …" at bounding box center [431, 83] width 135 height 23
select select "0"
click at [364, 72] on select "Choose Default Petition PDF Packet Complete Bankruptcy Petition (all forms and …" at bounding box center [431, 83] width 135 height 23
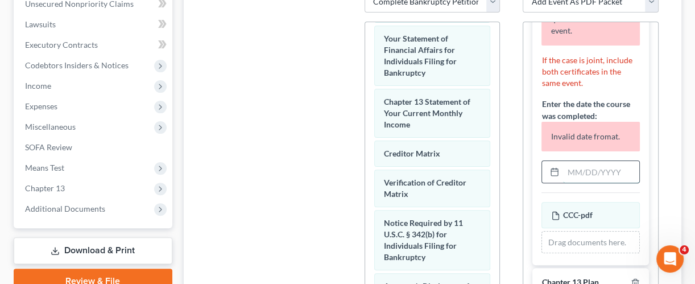
click at [570, 181] on input "text" at bounding box center [601, 172] width 76 height 22
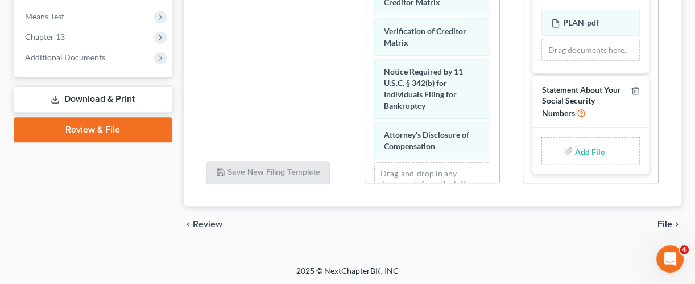
scroll to position [312, 0]
type input "[DATE]"
click at [586, 147] on input "file" at bounding box center [588, 150] width 27 height 20
type input "C:\fakepath\STATEMENT OF SOCIAL SECURITY.pdf"
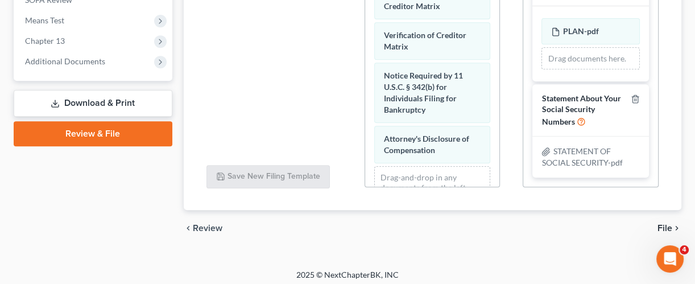
scroll to position [460, 0]
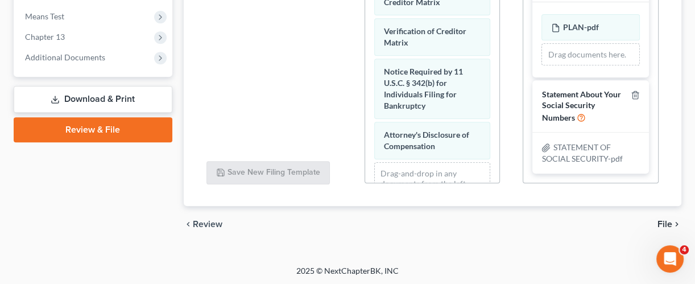
click at [663, 222] on span "File" at bounding box center [664, 223] width 15 height 9
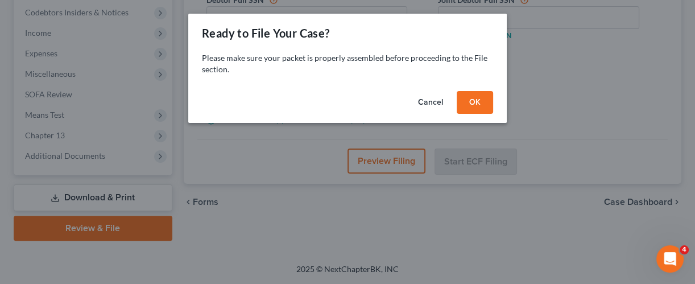
scroll to position [359, 0]
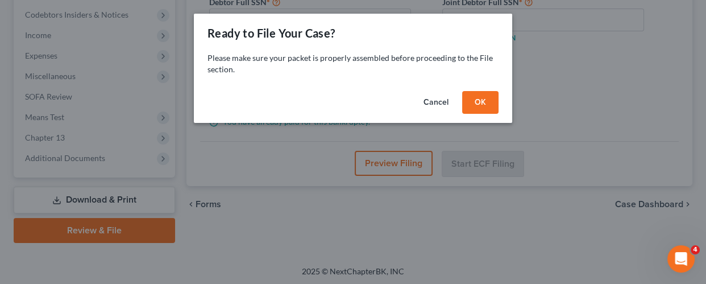
click at [472, 97] on button "OK" at bounding box center [480, 102] width 36 height 23
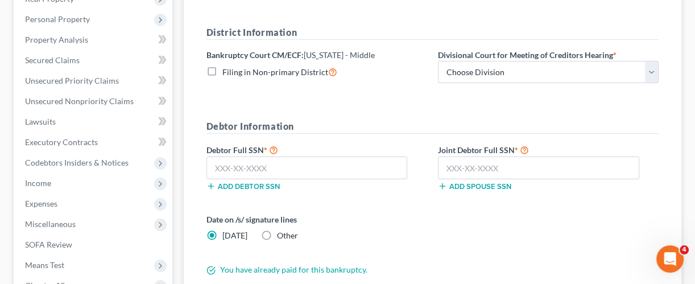
scroll to position [208, 0]
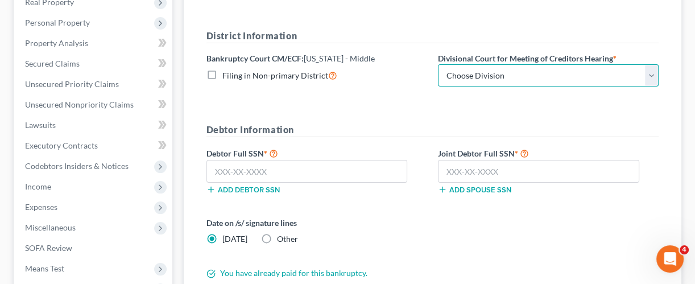
click at [477, 79] on select "Choose Division [GEOGRAPHIC_DATA][PERSON_NAME] [GEOGRAPHIC_DATA] [GEOGRAPHIC_DA…" at bounding box center [548, 75] width 221 height 23
select select "0"
click at [438, 64] on select "Choose Division [GEOGRAPHIC_DATA][PERSON_NAME] [GEOGRAPHIC_DATA] [GEOGRAPHIC_DA…" at bounding box center [548, 75] width 221 height 23
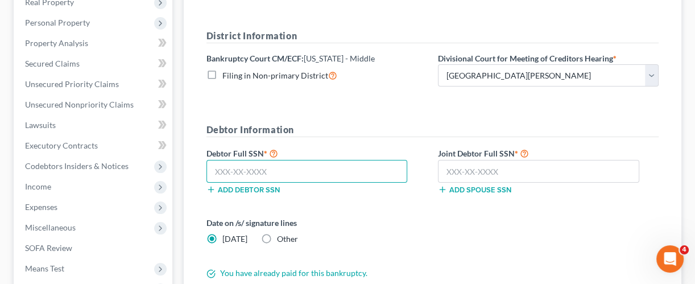
click at [229, 168] on input "text" at bounding box center [306, 171] width 201 height 23
type input "261-77-5131"
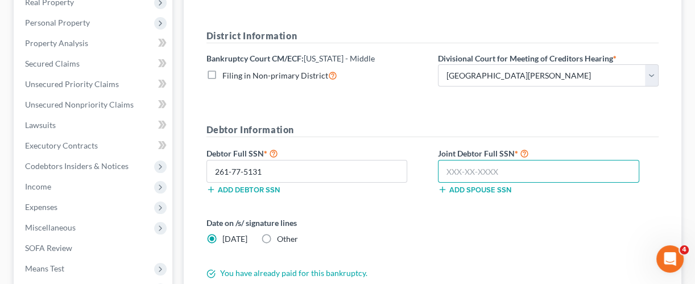
click at [461, 172] on input "text" at bounding box center [538, 171] width 201 height 23
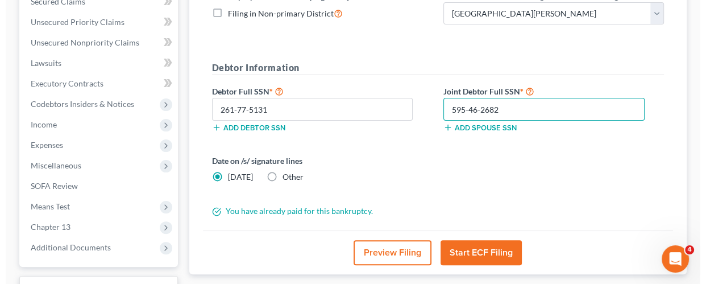
scroll to position [284, 0]
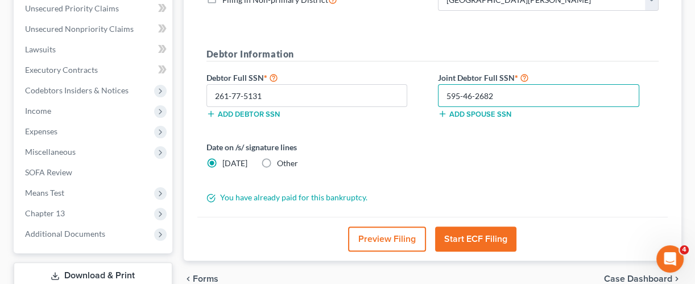
type input "595-46-2682"
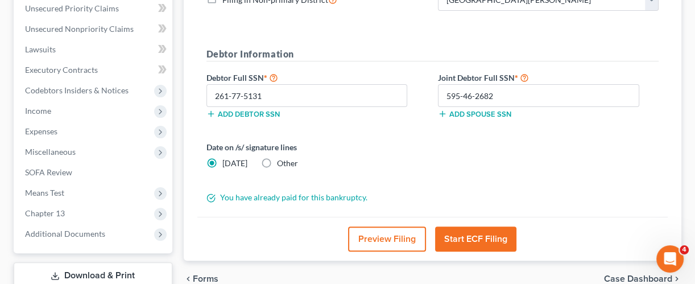
click at [372, 232] on button "Preview Filing" at bounding box center [387, 238] width 78 height 25
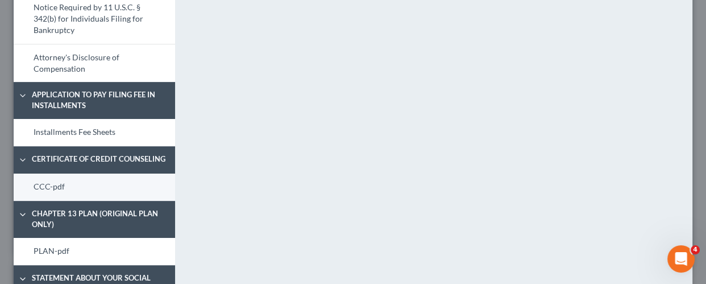
scroll to position [682, 0]
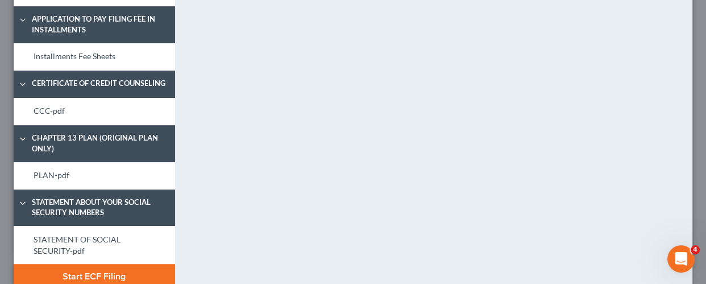
click at [103, 264] on button "Start ECF Filing" at bounding box center [94, 276] width 161 height 25
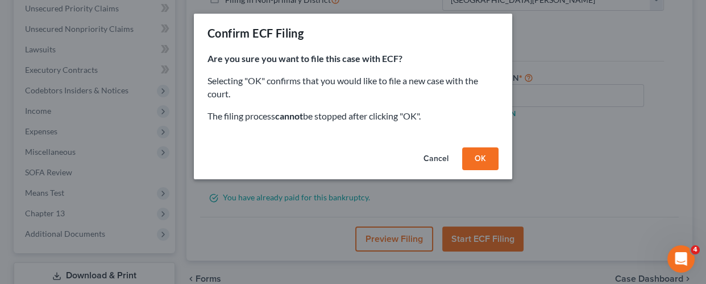
click at [484, 159] on button "OK" at bounding box center [480, 158] width 36 height 23
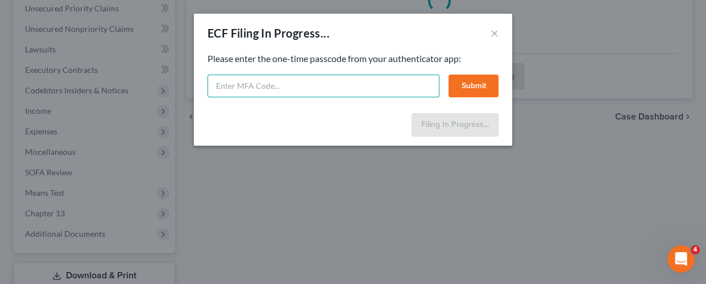
click at [355, 78] on input "text" at bounding box center [324, 85] width 232 height 23
type input "337132"
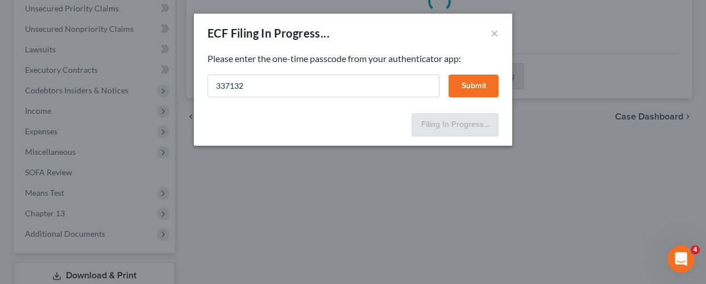
click at [470, 85] on button "Submit" at bounding box center [474, 85] width 50 height 23
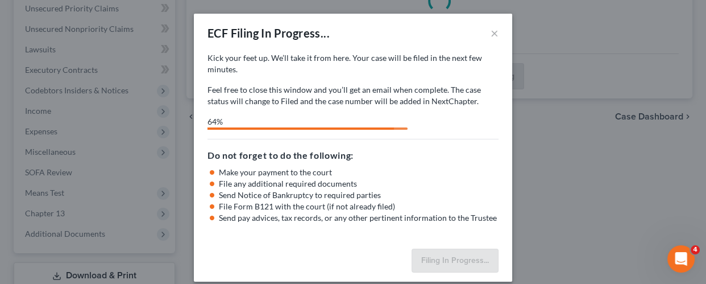
select select "0"
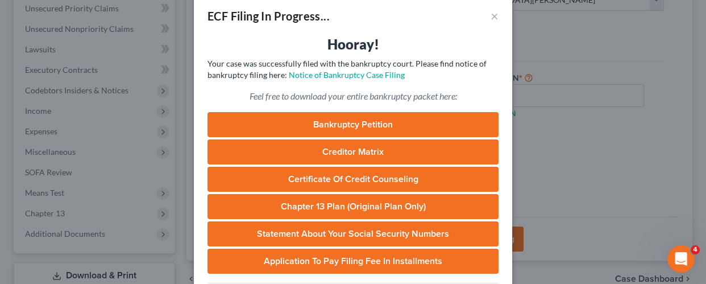
scroll to position [0, 0]
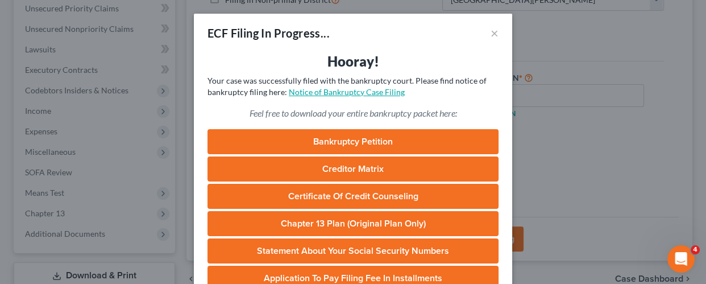
click at [342, 90] on link "Notice of Bankruptcy Case Filing" at bounding box center [347, 92] width 116 height 10
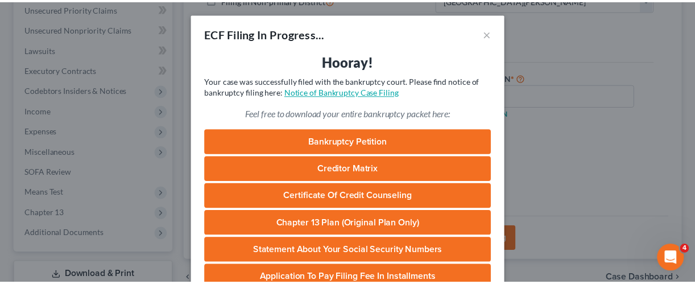
scroll to position [170, 0]
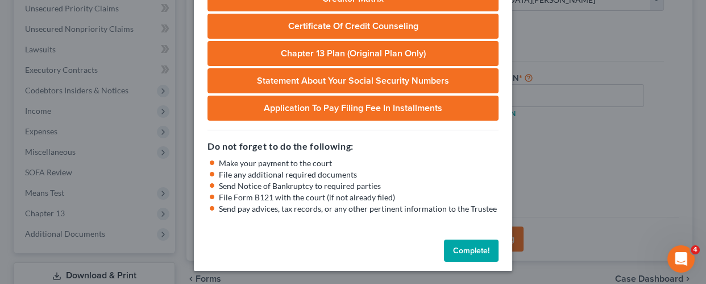
click at [459, 253] on button "Complete!" at bounding box center [471, 250] width 55 height 23
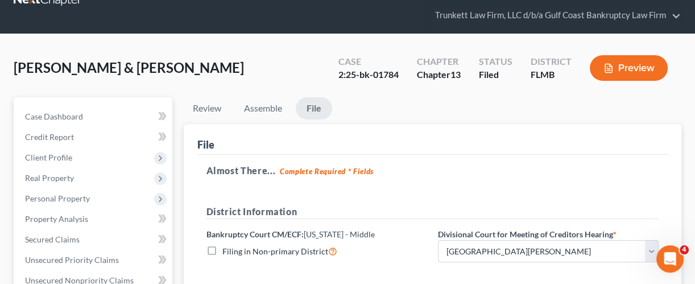
scroll to position [0, 0]
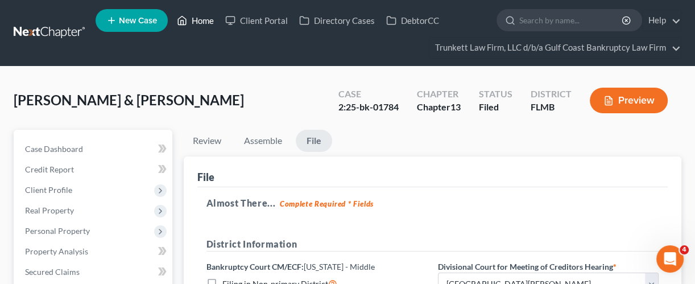
click at [201, 22] on link "Home" at bounding box center [195, 20] width 48 height 20
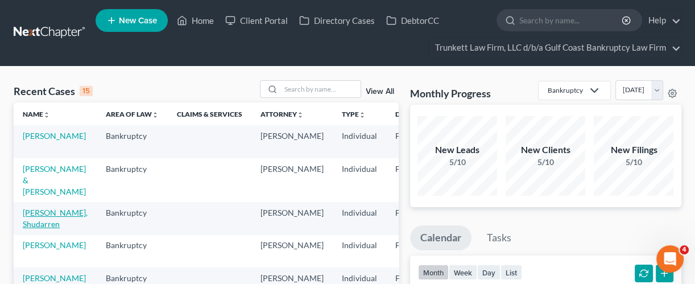
click at [36, 209] on link "[PERSON_NAME], Shudarren" at bounding box center [55, 218] width 65 height 21
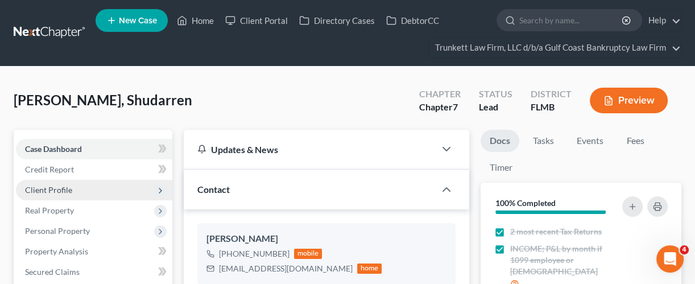
click at [56, 190] on span "Client Profile" at bounding box center [48, 190] width 47 height 10
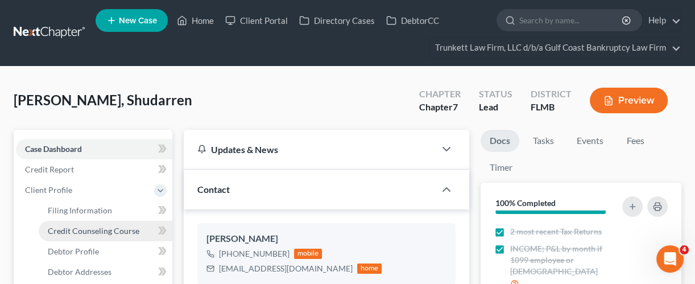
click at [69, 226] on span "Credit Counseling Course" at bounding box center [94, 231] width 92 height 10
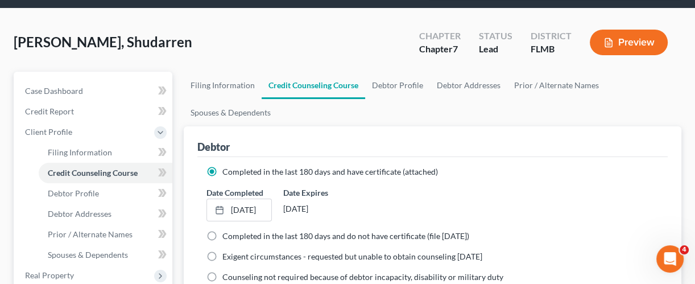
scroll to position [76, 0]
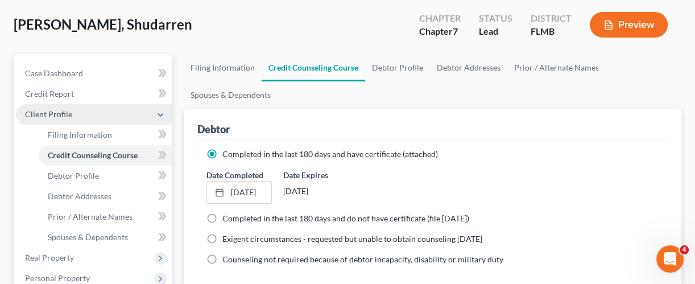
click at [68, 107] on span "Client Profile" at bounding box center [94, 114] width 156 height 20
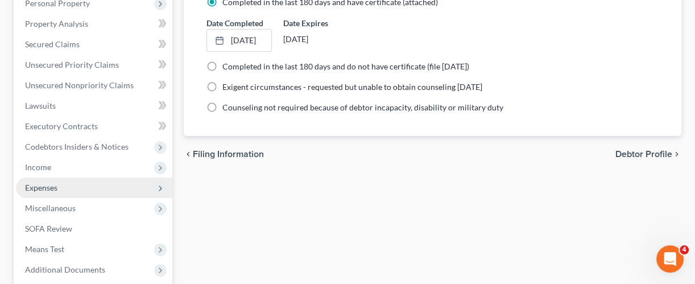
scroll to position [339, 0]
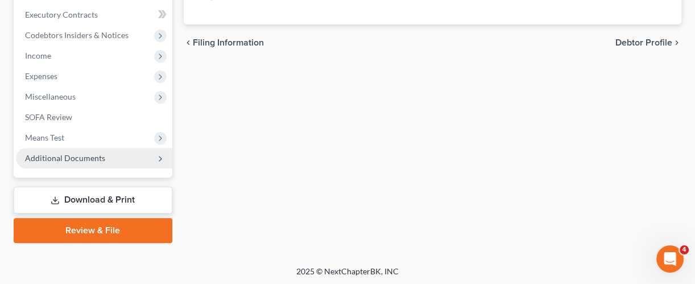
click at [78, 158] on span "Additional Documents" at bounding box center [65, 158] width 80 height 10
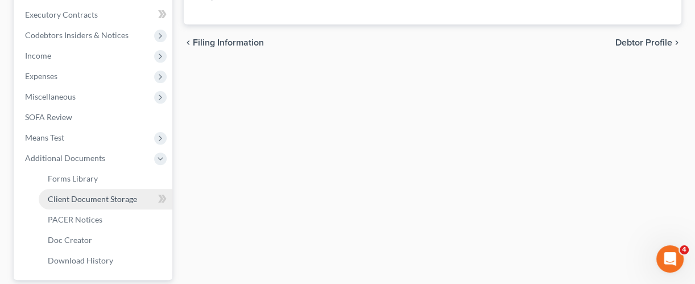
click at [89, 197] on span "Client Document Storage" at bounding box center [92, 199] width 89 height 10
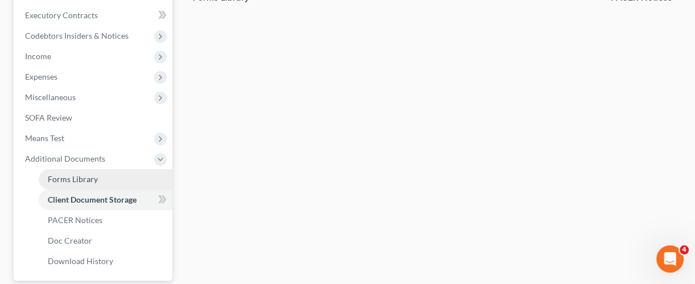
select select "4"
select select "9"
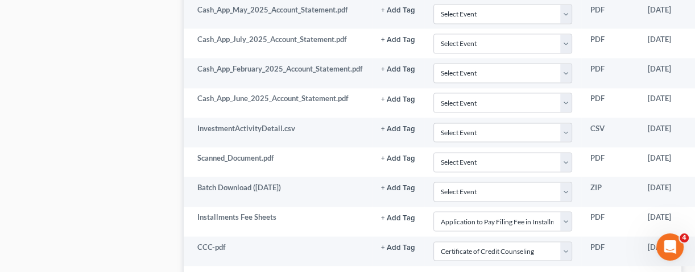
scroll to position [1986, 0]
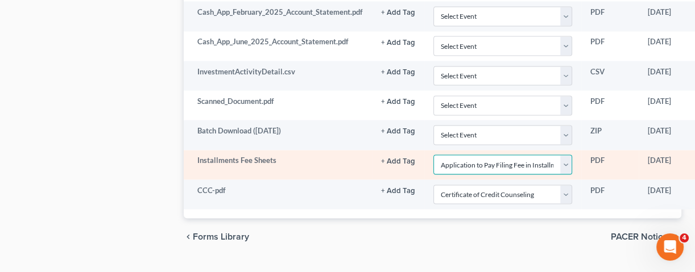
click at [569, 155] on select "Select Event 20 Largest Unsecured Creditors Amended Chapter 13 Plan Amended Cre…" at bounding box center [502, 165] width 139 height 20
click at [567, 155] on select "Select Event 20 Largest Unsecured Creditors Amended Chapter 13 Plan Amended Cre…" at bounding box center [502, 165] width 139 height 20
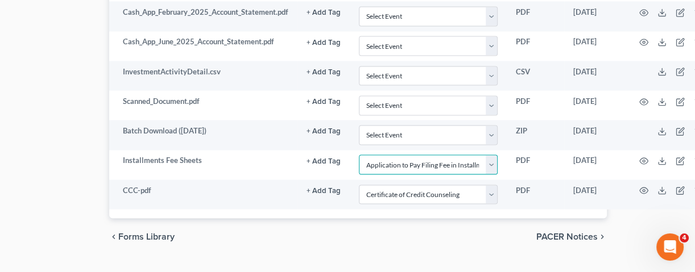
scroll to position [1986, 88]
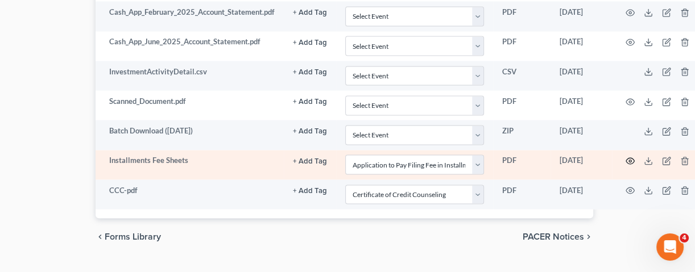
click at [633, 157] on icon "button" at bounding box center [629, 161] width 9 height 9
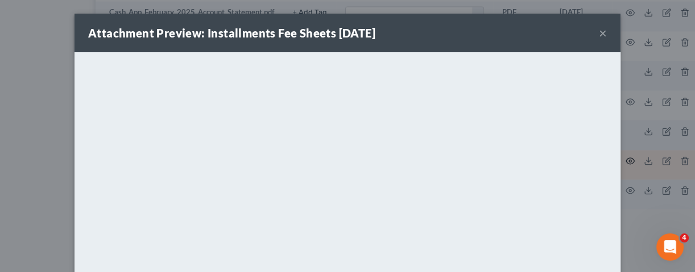
scroll to position [1975, 88]
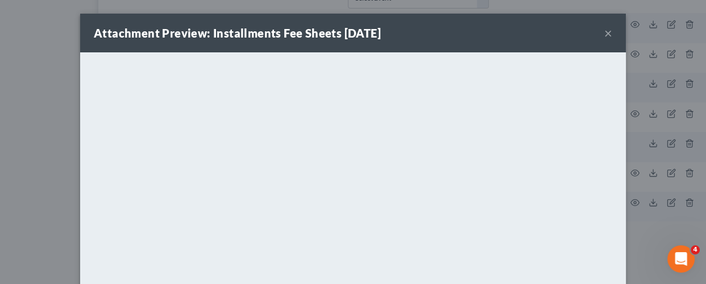
click at [604, 32] on button "×" at bounding box center [608, 33] width 8 height 14
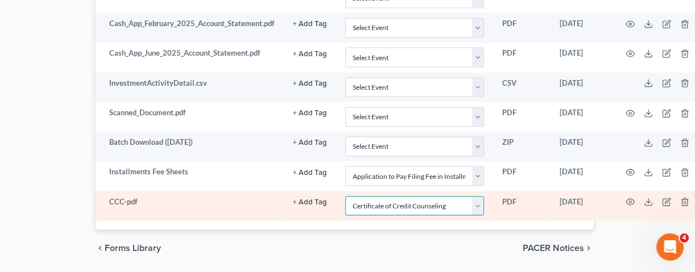
click at [478, 197] on select "Select Event 20 Largest Unsecured Creditors Amended Chapter 13 Plan Amended Cre…" at bounding box center [414, 207] width 139 height 20
click at [631, 198] on icon "button" at bounding box center [629, 202] width 9 height 9
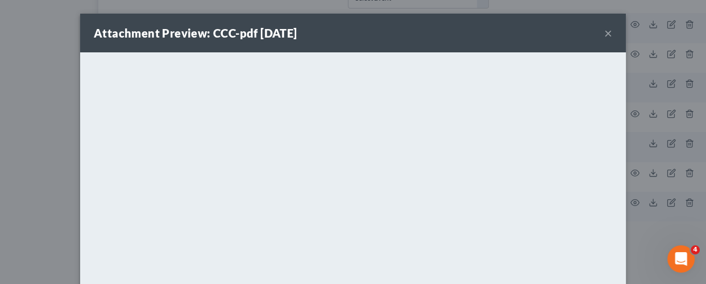
click at [604, 32] on button "×" at bounding box center [608, 33] width 8 height 14
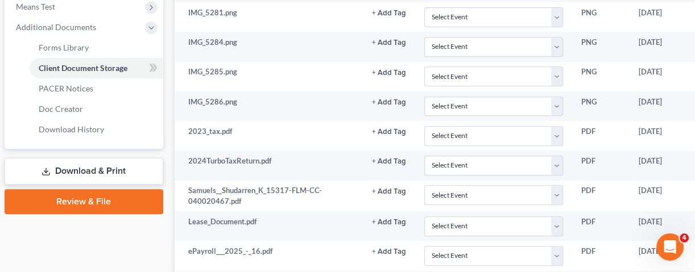
scroll to position [470, 0]
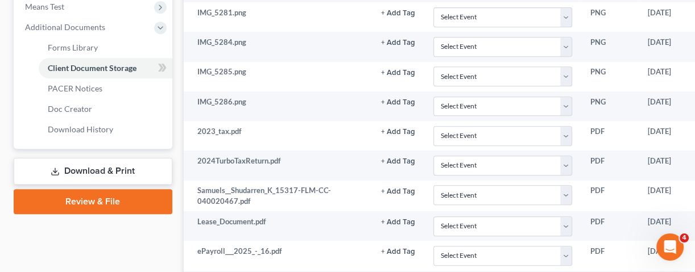
click at [80, 166] on link "Download & Print" at bounding box center [93, 171] width 159 height 27
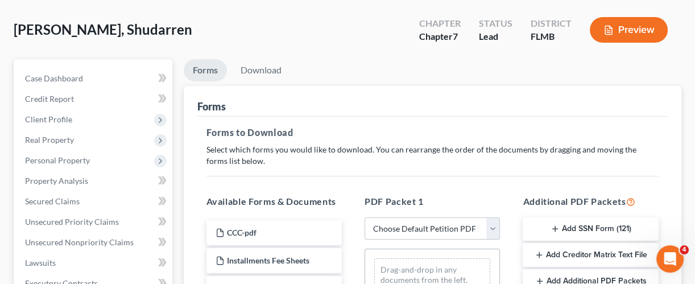
scroll to position [151, 0]
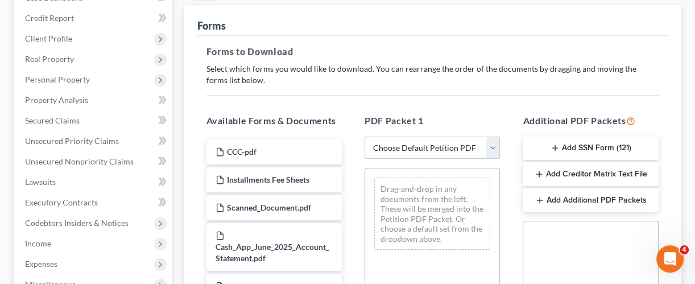
click at [579, 149] on button "Add SSN Form (121)" at bounding box center [590, 148] width 135 height 24
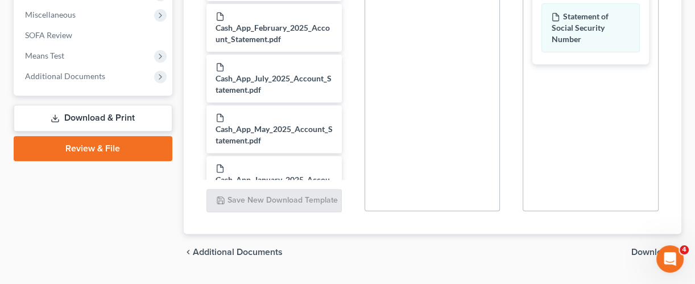
scroll to position [449, 0]
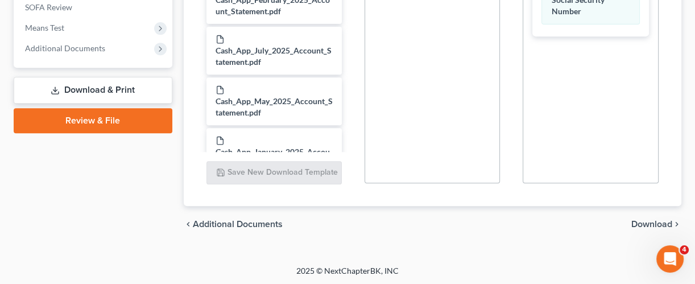
click at [645, 223] on span "Download" at bounding box center [651, 223] width 41 height 9
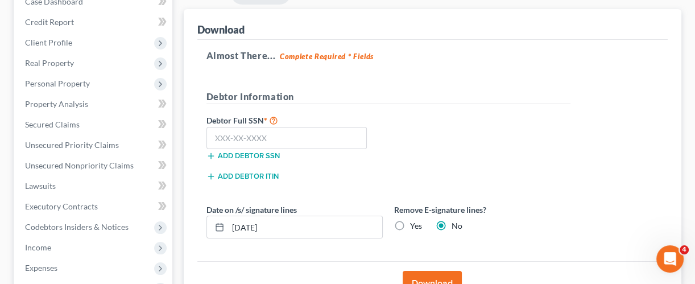
scroll to position [151, 0]
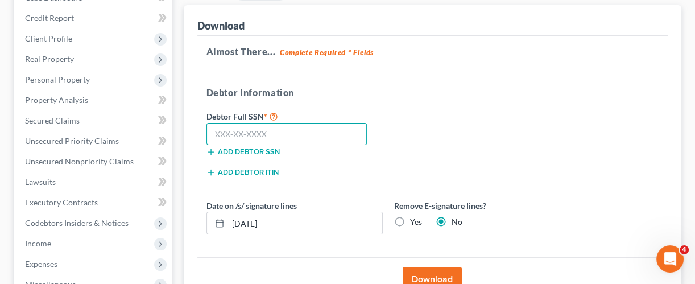
click at [259, 134] on input "text" at bounding box center [286, 134] width 161 height 23
type input "589-27-9365"
click at [326, 169] on div "Add debtor ITIN" at bounding box center [295, 170] width 188 height 11
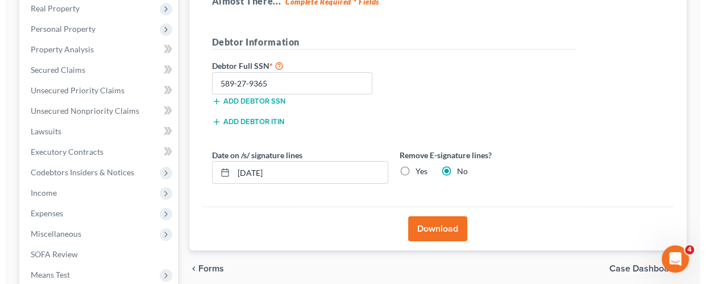
scroll to position [227, 0]
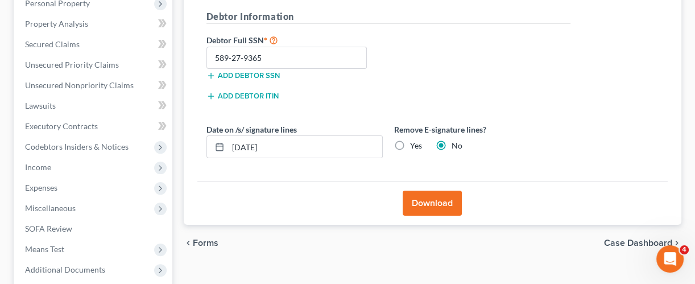
click at [414, 202] on button "Download" at bounding box center [432, 202] width 59 height 25
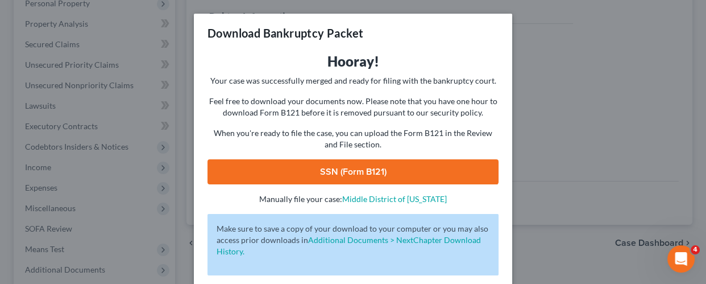
click at [341, 172] on link "SSN (Form B121)" at bounding box center [353, 171] width 291 height 25
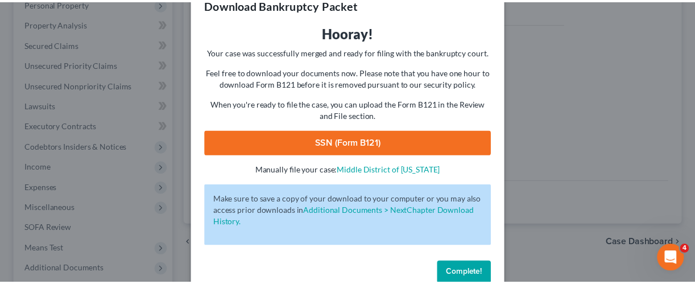
scroll to position [52, 0]
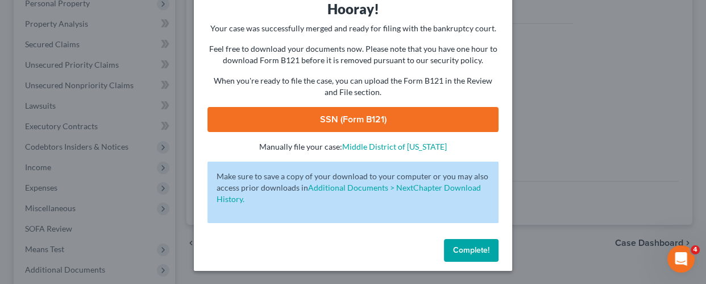
click at [465, 251] on span "Complete!" at bounding box center [471, 250] width 36 height 10
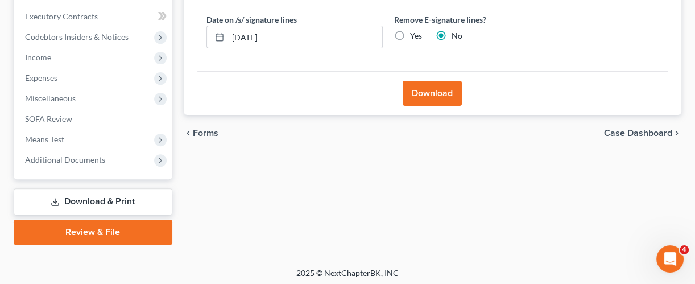
scroll to position [339, 0]
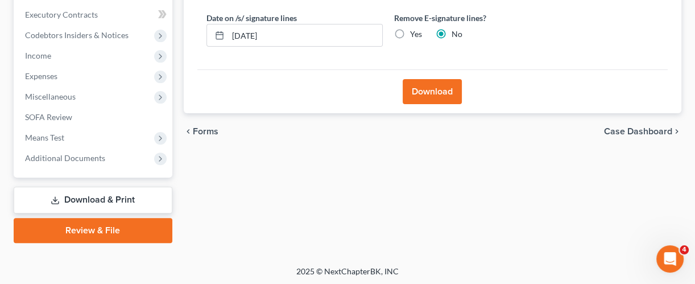
click at [88, 228] on link "Review & File" at bounding box center [93, 230] width 159 height 25
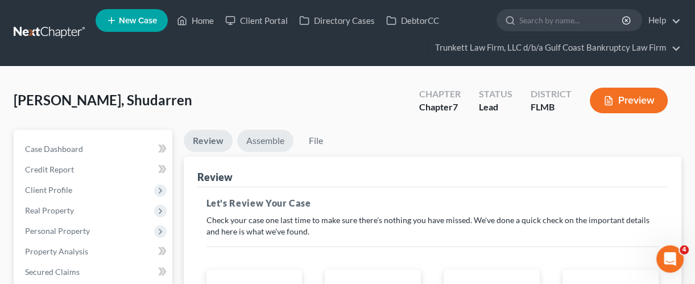
click at [271, 141] on link "Assemble" at bounding box center [265, 141] width 56 height 22
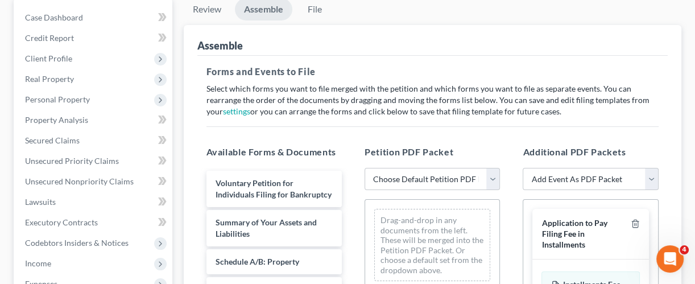
scroll to position [151, 0]
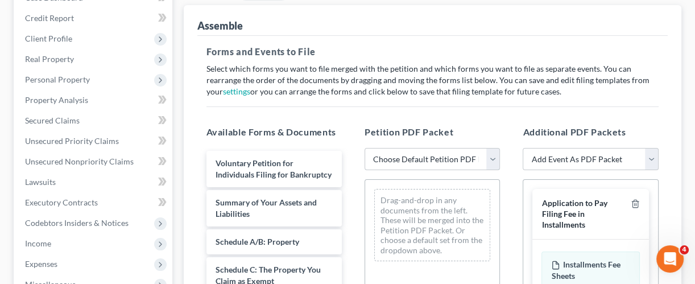
click at [490, 158] on select "Choose Default Petition PDF Packet Complete Bankruptcy Petition (all forms and …" at bounding box center [431, 159] width 135 height 23
select select "0"
click at [364, 148] on select "Choose Default Petition PDF Packet Complete Bankruptcy Petition (all forms and …" at bounding box center [431, 159] width 135 height 23
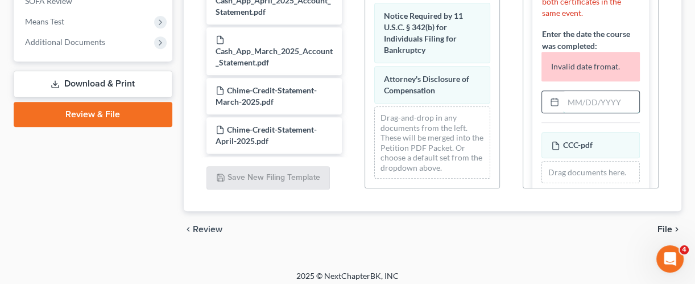
click at [575, 111] on input "text" at bounding box center [601, 102] width 76 height 22
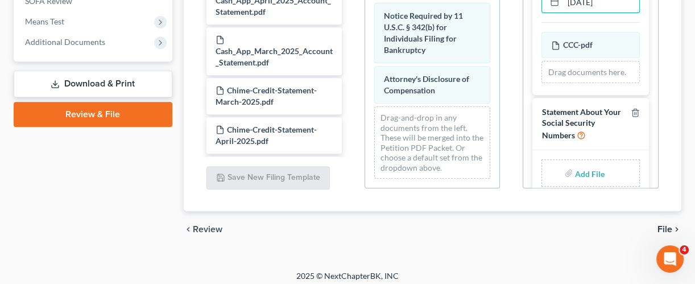
scroll to position [185, 0]
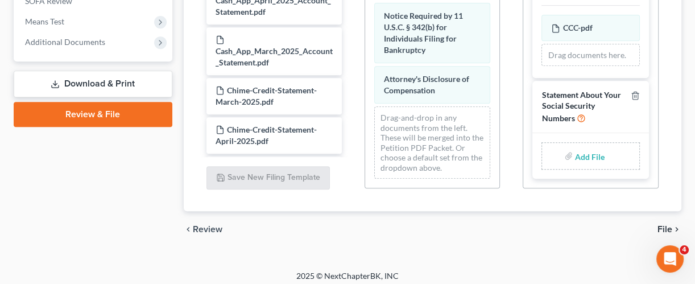
type input "[DATE]"
click at [577, 156] on input "file" at bounding box center [588, 156] width 27 height 20
type input "C:\fakepath\STATEMENT OF SOCIAL SECURITY.pdf"
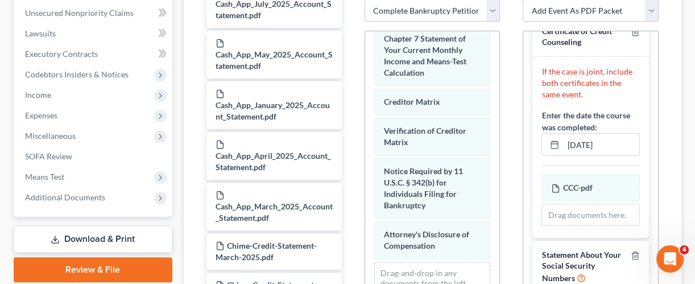
scroll to position [455, 0]
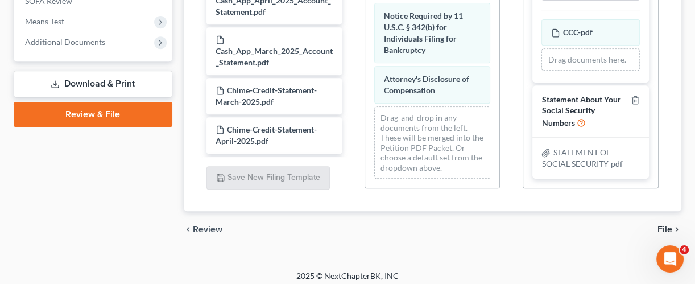
click at [668, 226] on span "File" at bounding box center [664, 229] width 15 height 9
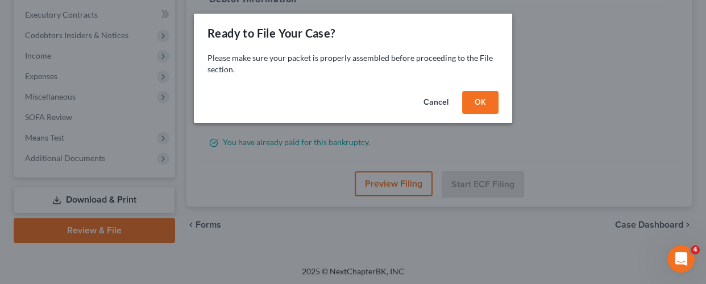
click at [482, 98] on button "OK" at bounding box center [480, 102] width 36 height 23
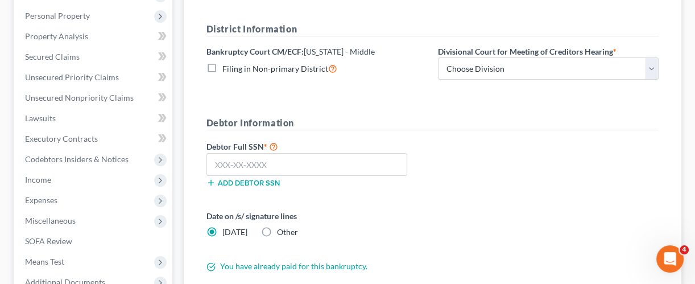
scroll to position [187, 0]
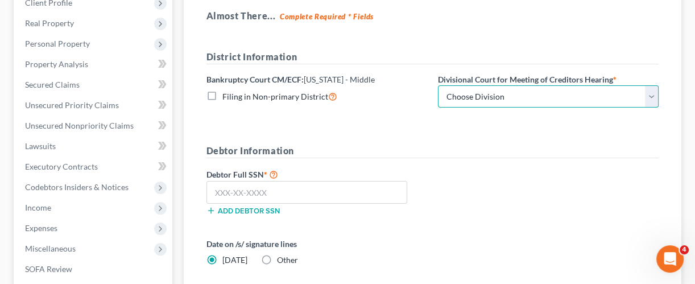
click at [476, 94] on select "Choose Division [GEOGRAPHIC_DATA][PERSON_NAME] [GEOGRAPHIC_DATA] [GEOGRAPHIC_DA…" at bounding box center [548, 96] width 221 height 23
select select "0"
click at [438, 85] on select "Choose Division [GEOGRAPHIC_DATA][PERSON_NAME] [GEOGRAPHIC_DATA] [GEOGRAPHIC_DA…" at bounding box center [548, 96] width 221 height 23
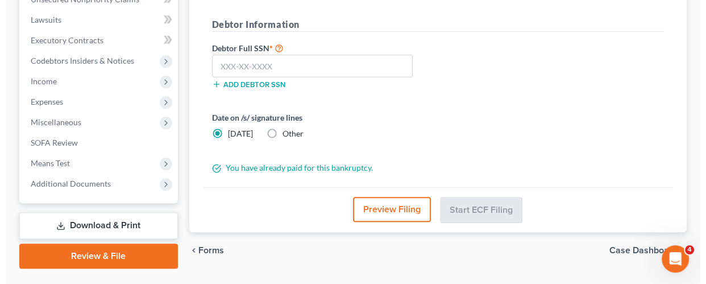
scroll to position [339, 0]
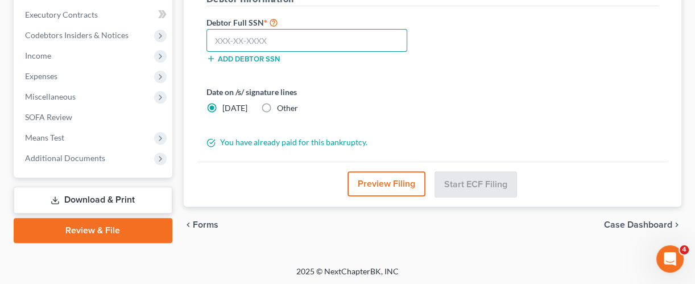
click at [260, 39] on input "text" at bounding box center [306, 40] width 201 height 23
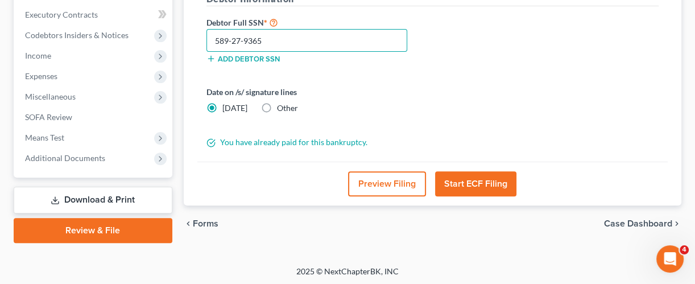
type input "589-27-9365"
click at [372, 184] on button "Preview Filing" at bounding box center [387, 183] width 78 height 25
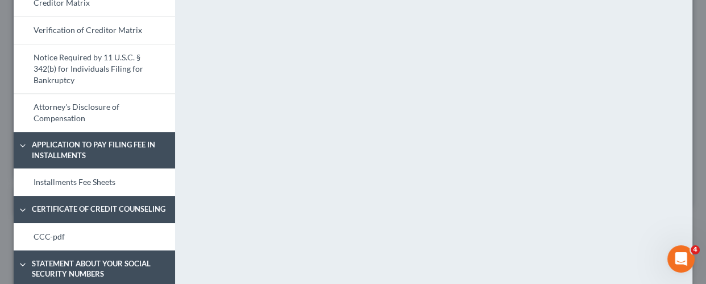
scroll to position [672, 0]
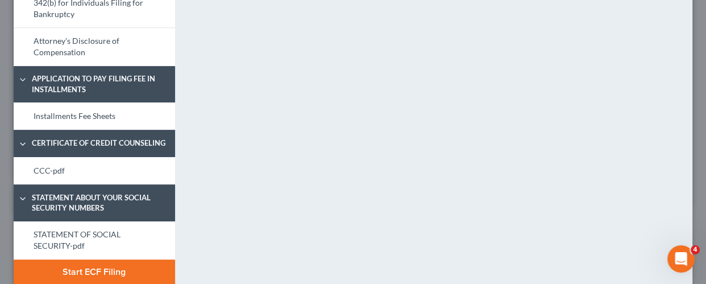
click at [81, 259] on button "Start ECF Filing" at bounding box center [94, 271] width 161 height 25
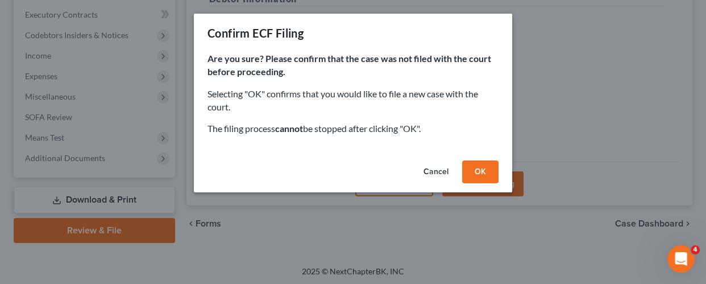
click at [480, 171] on button "OK" at bounding box center [480, 171] width 36 height 23
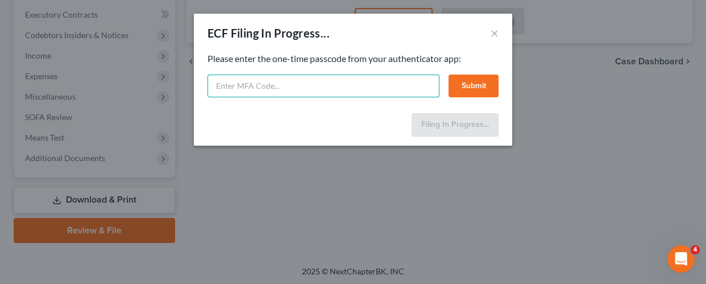
click at [283, 85] on input "text" at bounding box center [324, 85] width 232 height 23
type input "570532"
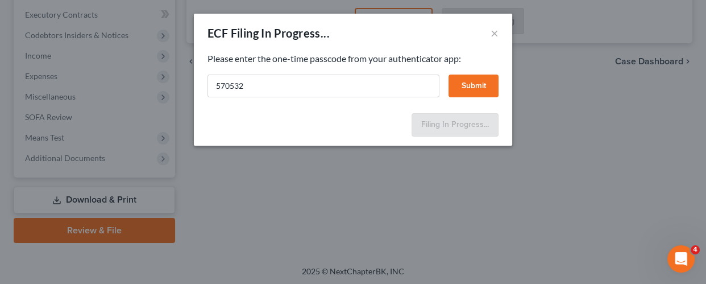
click at [477, 84] on button "Submit" at bounding box center [474, 85] width 50 height 23
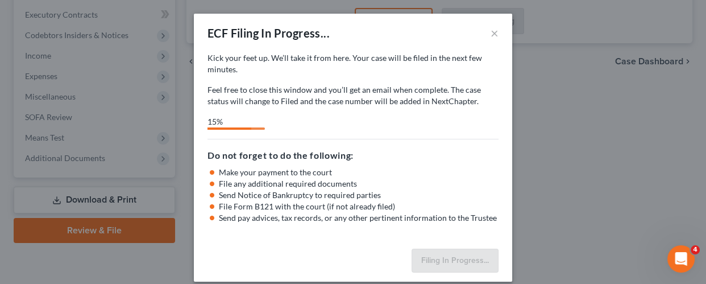
select select "0"
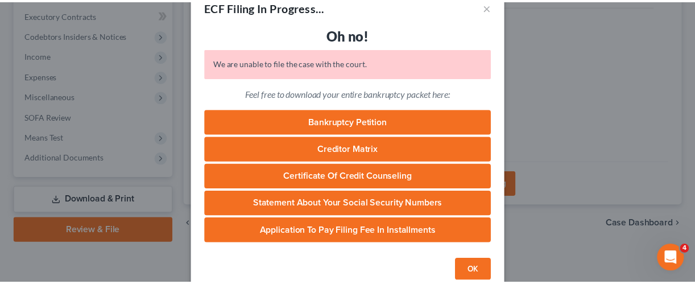
scroll to position [47, 0]
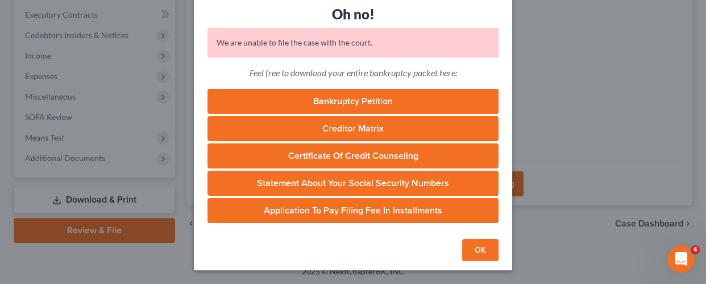
click at [475, 243] on button "OK" at bounding box center [480, 250] width 36 height 23
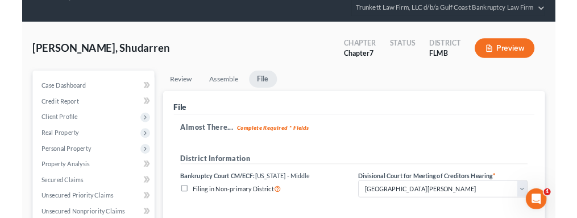
scroll to position [0, 0]
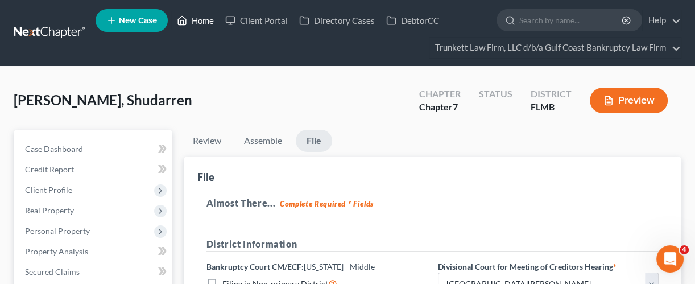
click at [202, 18] on link "Home" at bounding box center [195, 20] width 48 height 20
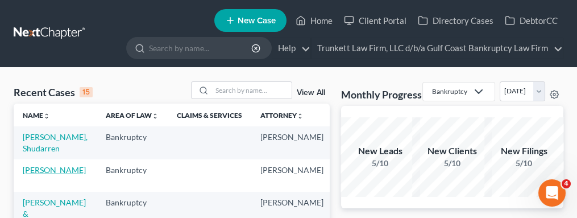
click at [38, 168] on link "[PERSON_NAME]" at bounding box center [54, 170] width 63 height 10
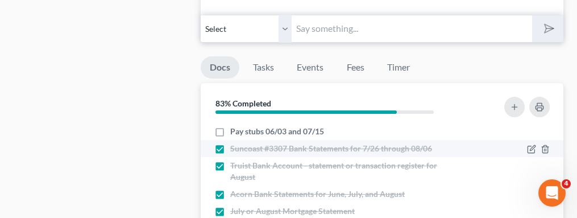
scroll to position [1061, 0]
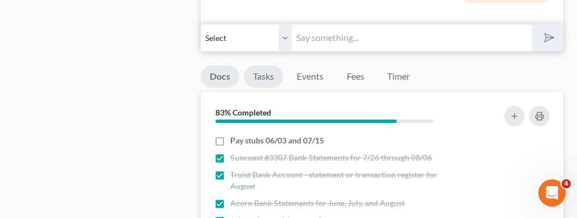
click at [270, 66] on link "Tasks" at bounding box center [263, 76] width 39 height 22
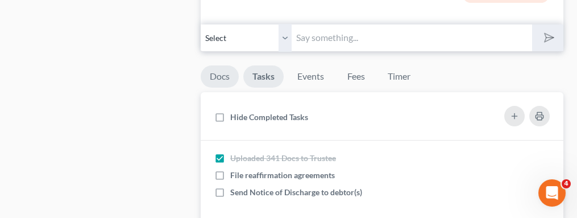
click at [226, 69] on link "Docs" at bounding box center [220, 76] width 38 height 22
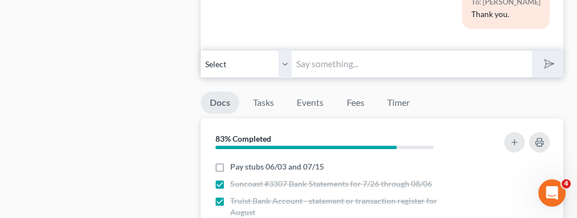
scroll to position [985, 0]
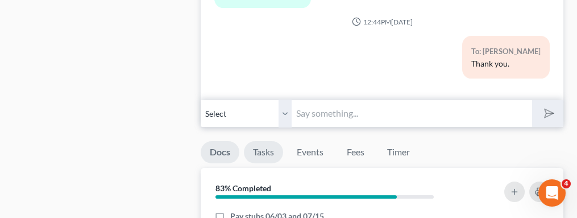
click at [260, 145] on link "Tasks" at bounding box center [263, 152] width 39 height 22
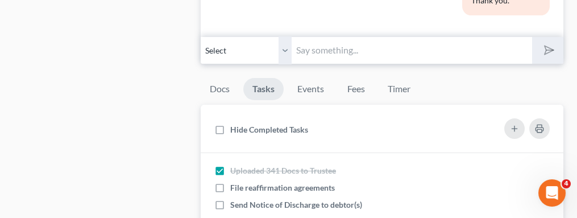
scroll to position [1061, 0]
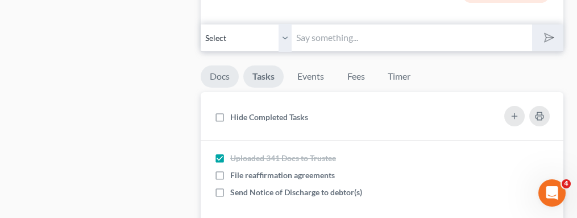
click at [216, 67] on link "Docs" at bounding box center [220, 76] width 38 height 22
